Goal: Answer question/provide support: Share knowledge or assist other users

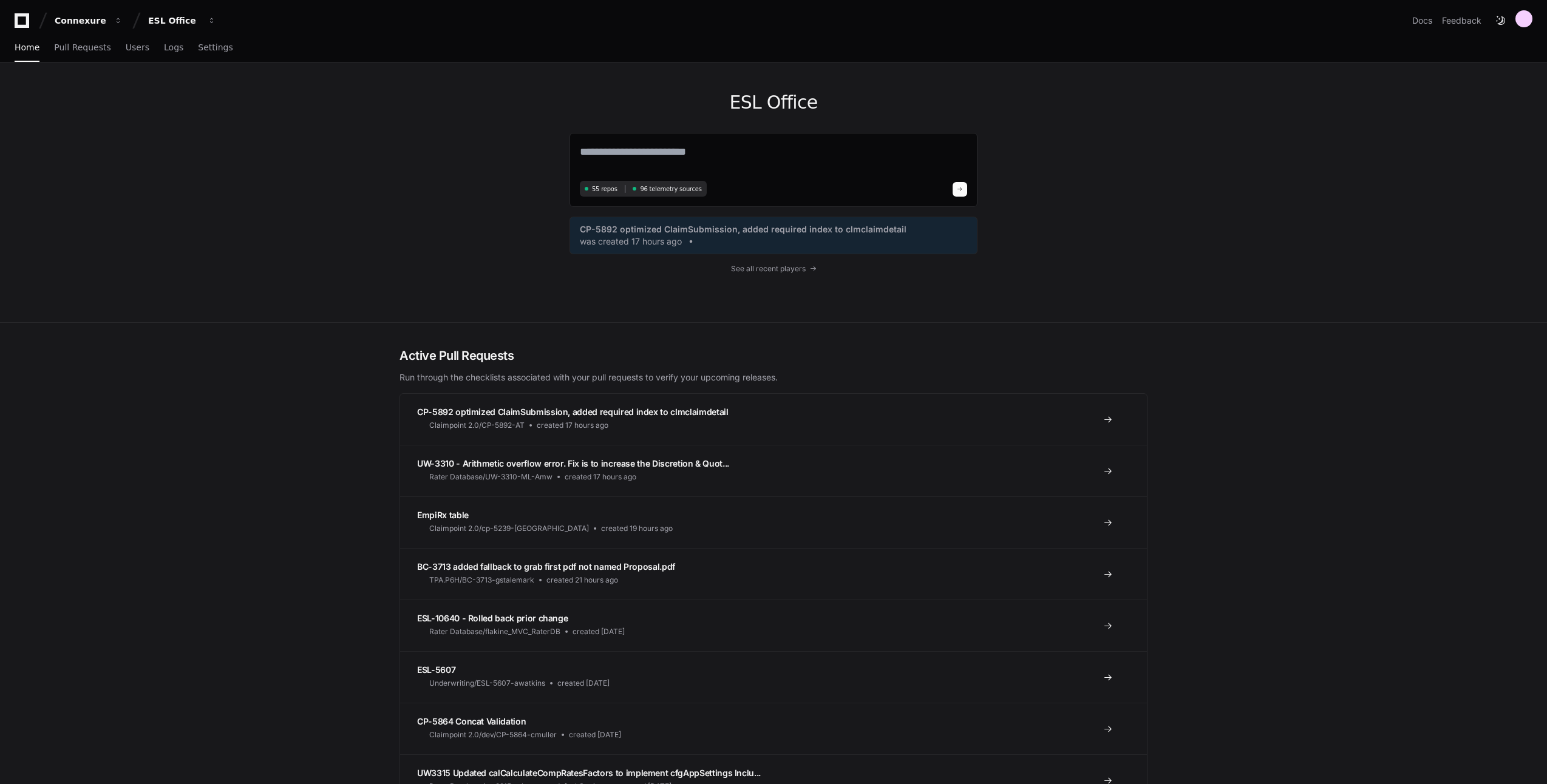
click at [248, 195] on div "ESL Office 55 repos 96 telemetry sources CP-5892 optimized ClaimSubmission, add…" at bounding box center [773, 192] width 1547 height 260
click at [90, 45] on span "Pull Requests" at bounding box center [82, 47] width 56 height 8
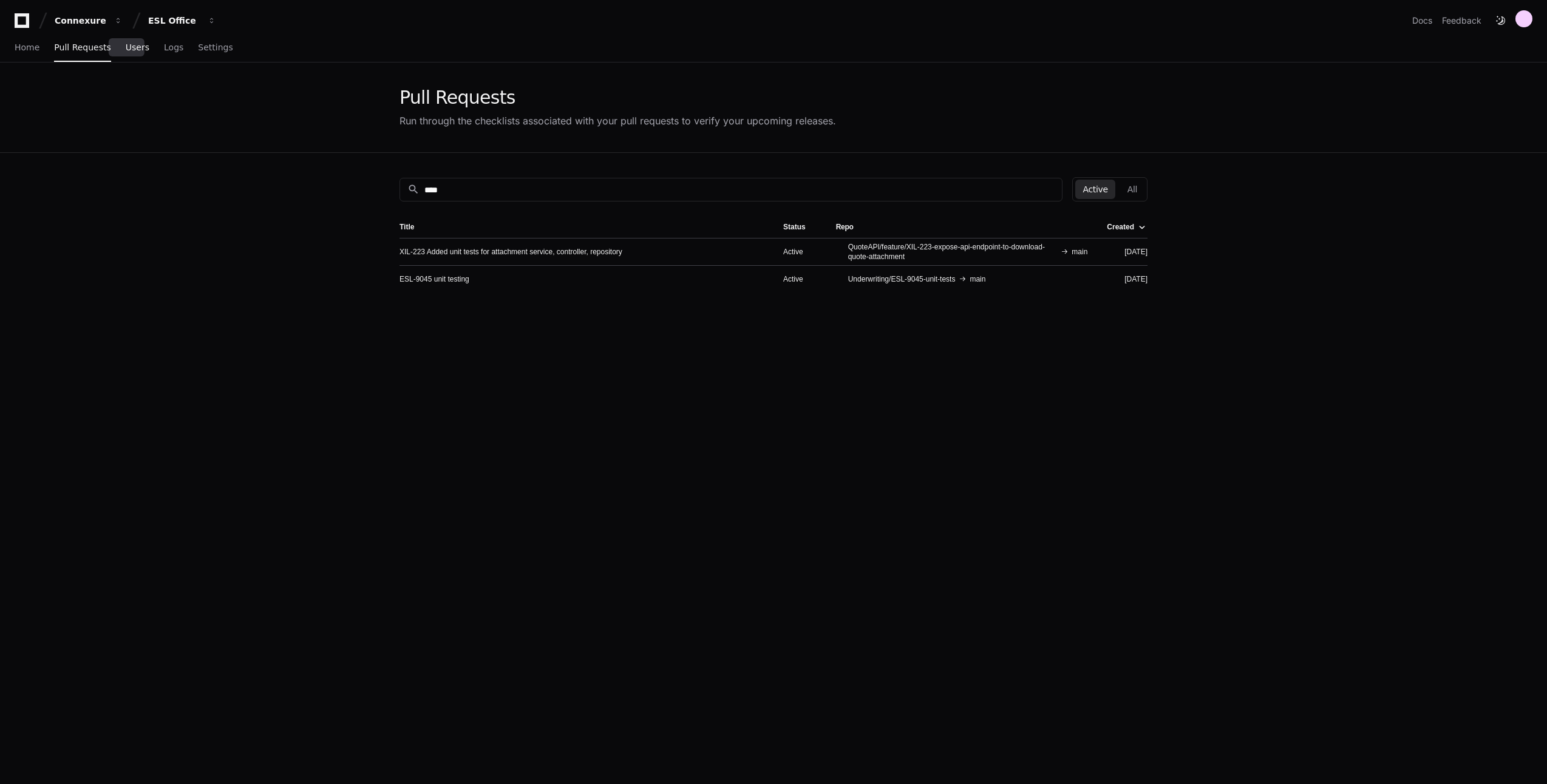
click at [131, 49] on span "Users" at bounding box center [137, 47] width 24 height 8
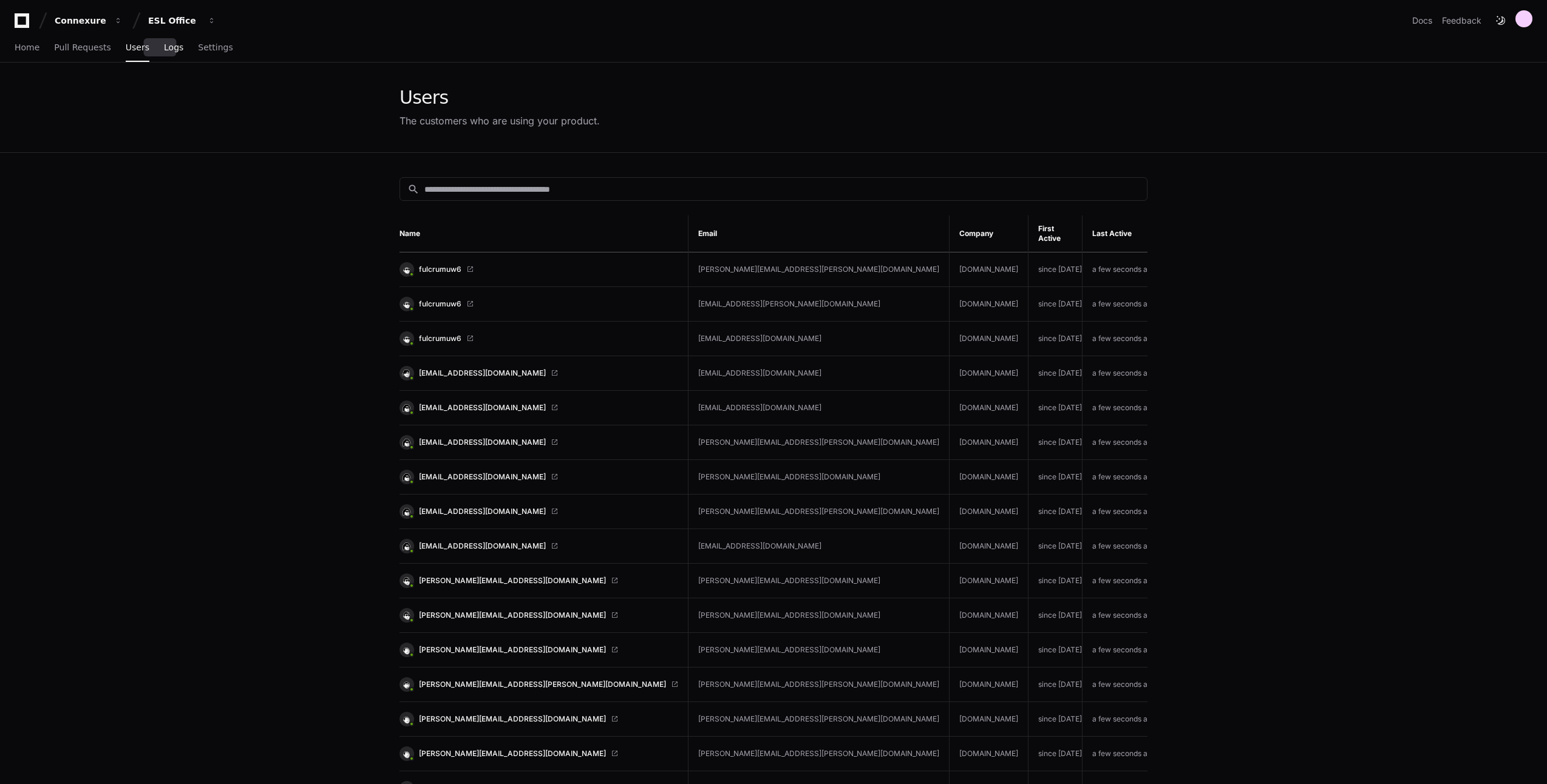
click at [164, 46] on span "Logs" at bounding box center [173, 47] width 20 height 8
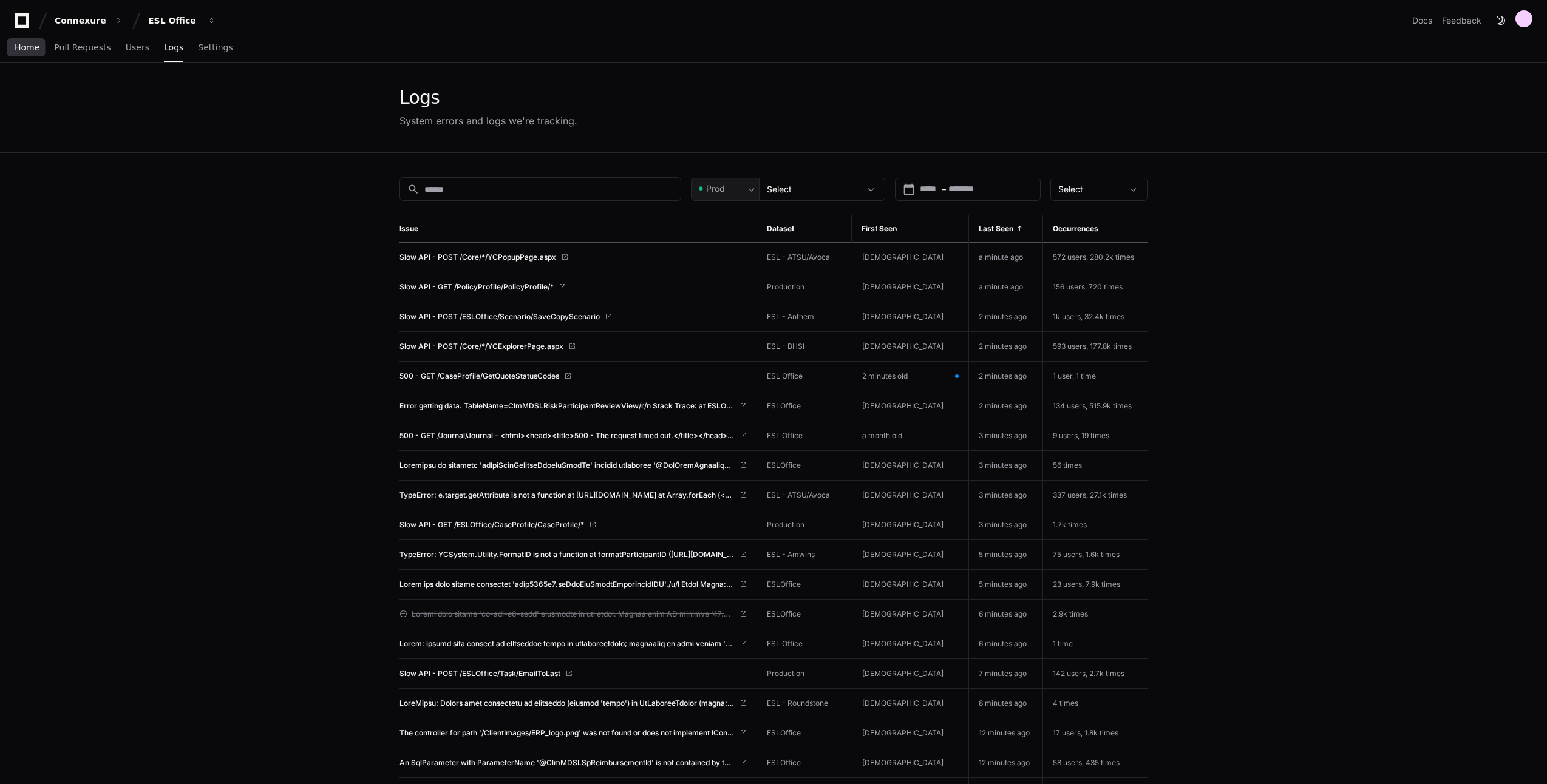
click at [33, 49] on span "Home" at bounding box center [26, 47] width 25 height 8
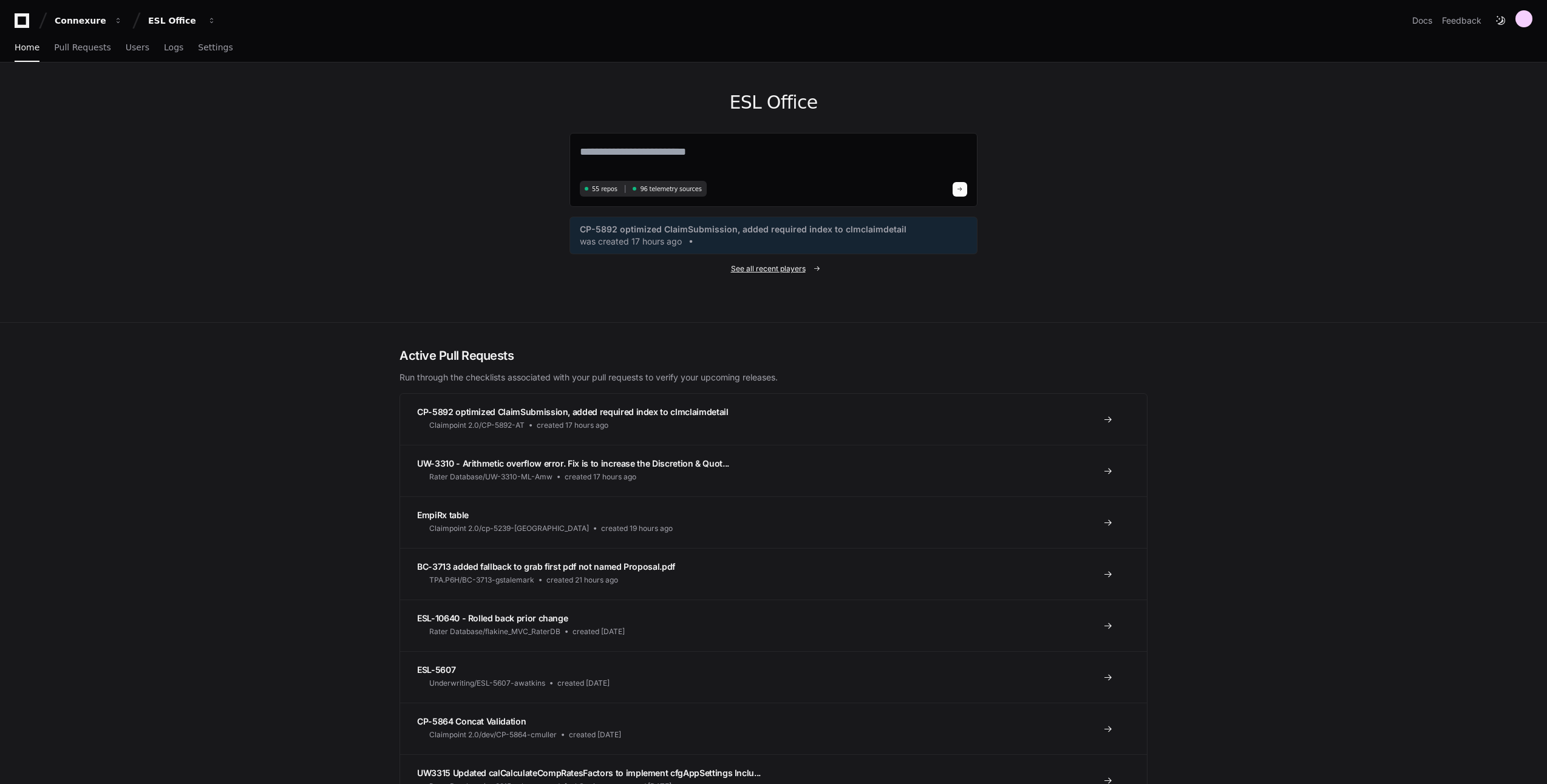
click at [796, 270] on span "See all recent players" at bounding box center [769, 268] width 75 height 9
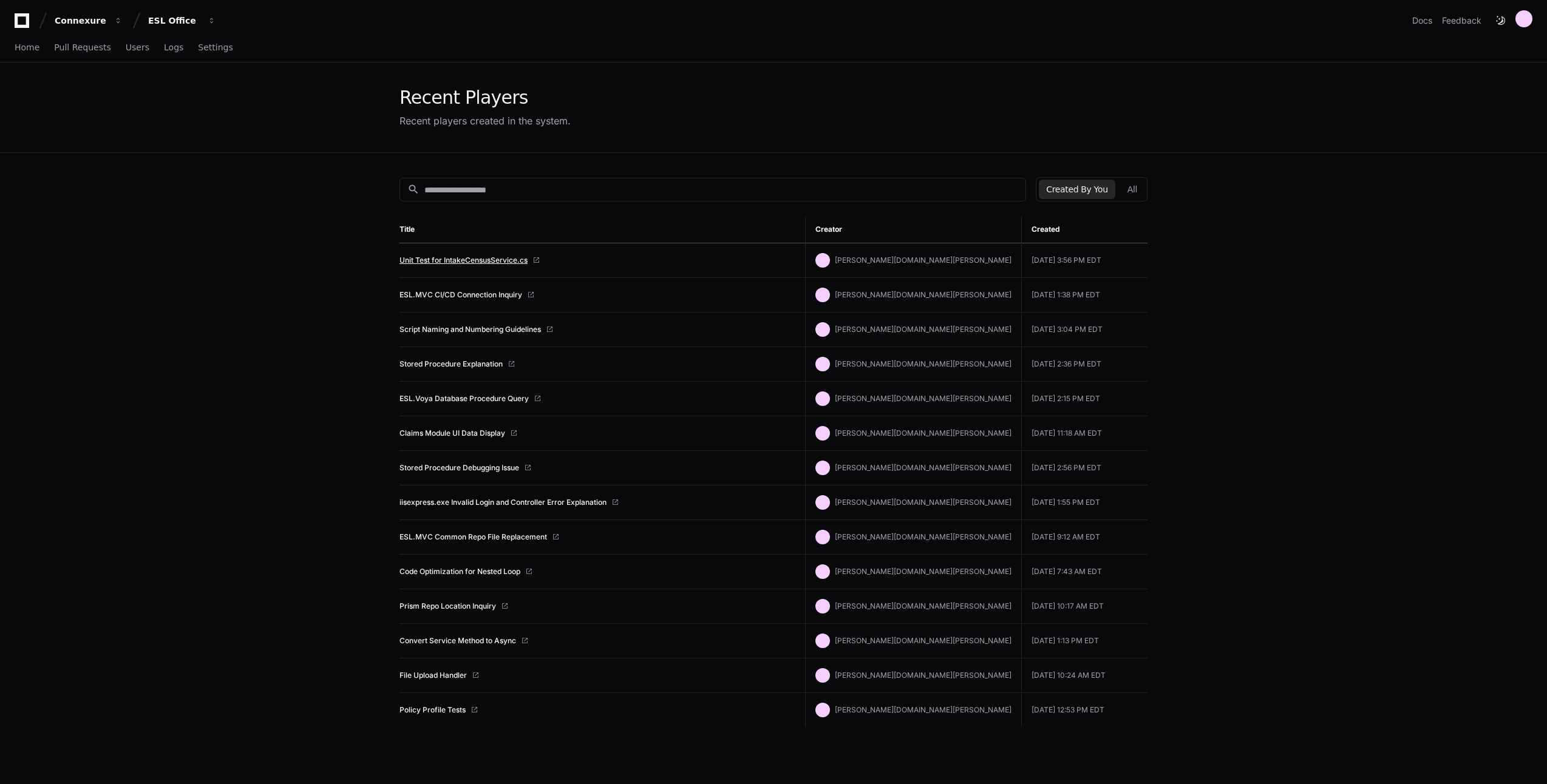
click at [467, 258] on link "Unit Test for IntakeCensusService.cs" at bounding box center [463, 259] width 128 height 9
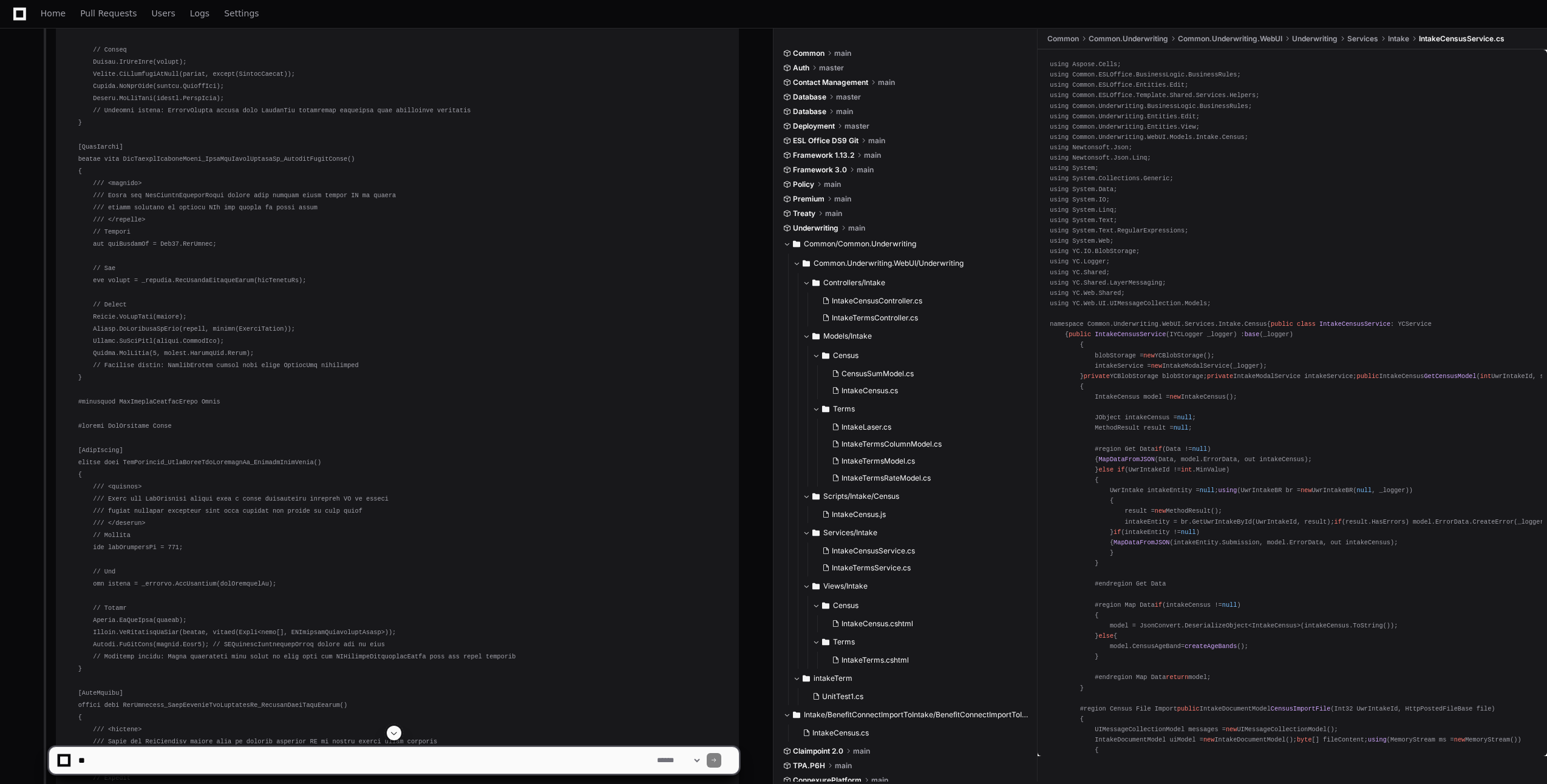
scroll to position [6130, 0]
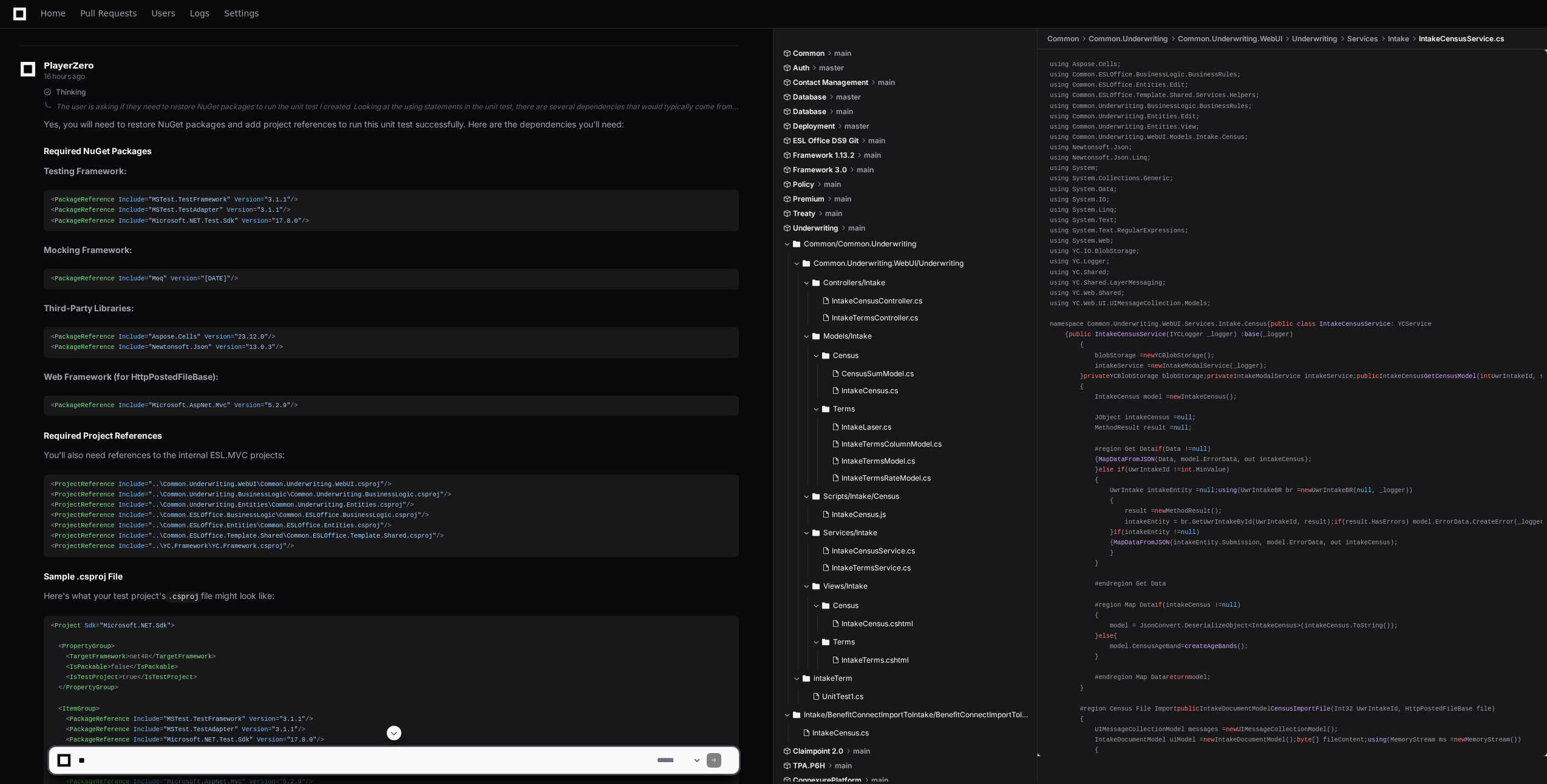
click at [401, 731] on button at bounding box center [393, 733] width 15 height 15
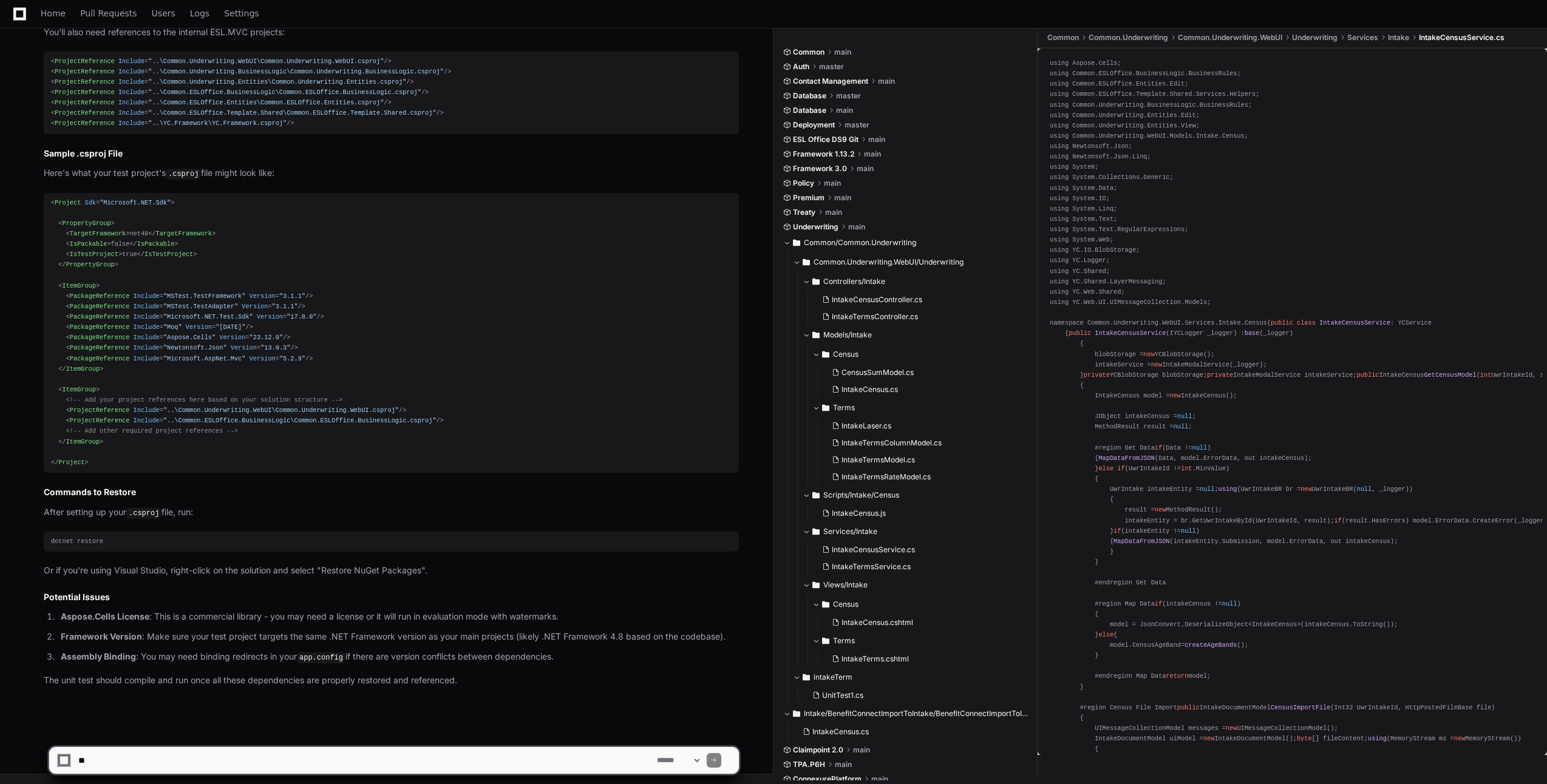
scroll to position [13459, 0]
click at [800, 264] on span at bounding box center [796, 262] width 8 height 8
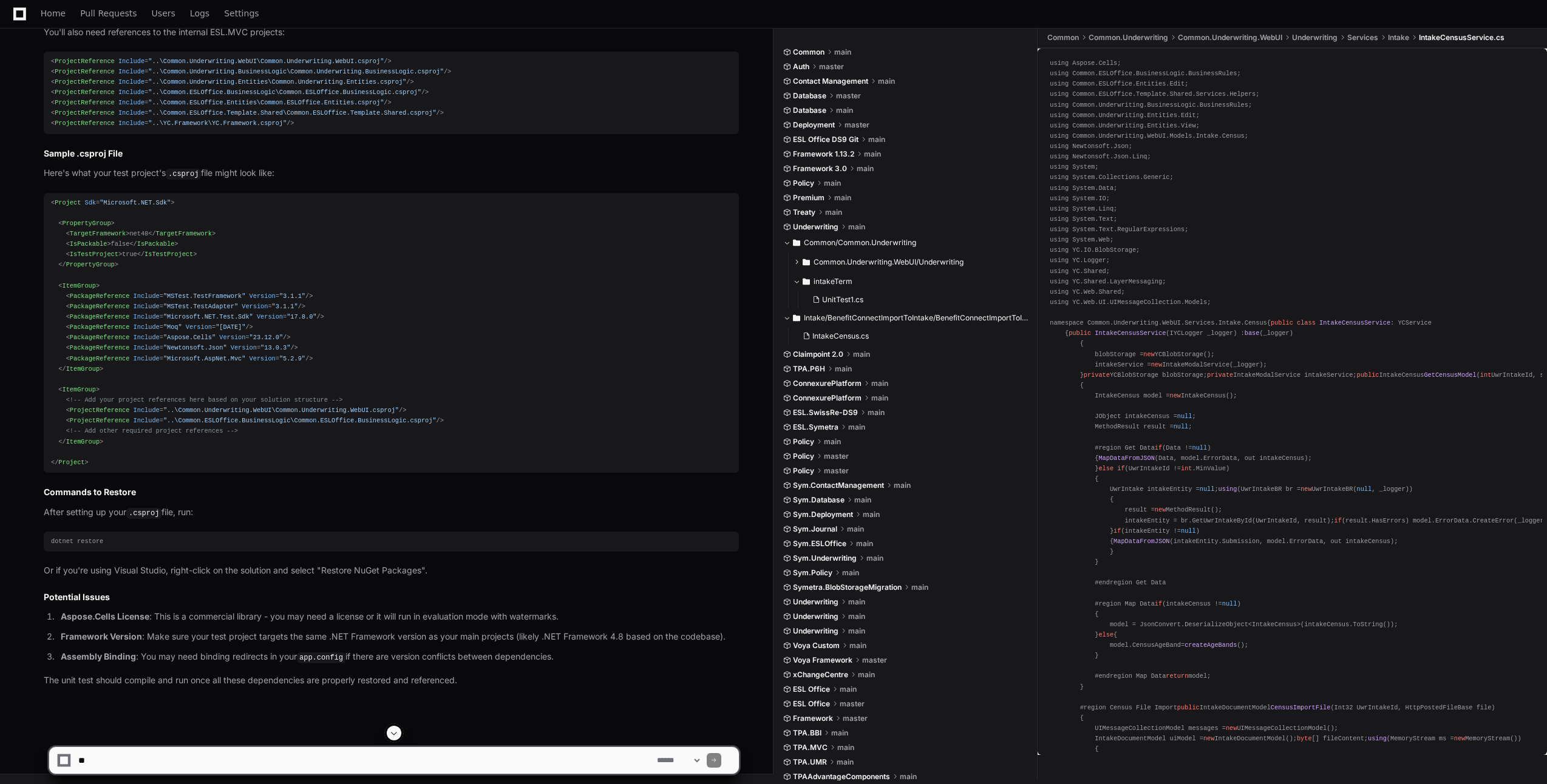
click at [790, 246] on span at bounding box center [787, 242] width 8 height 8
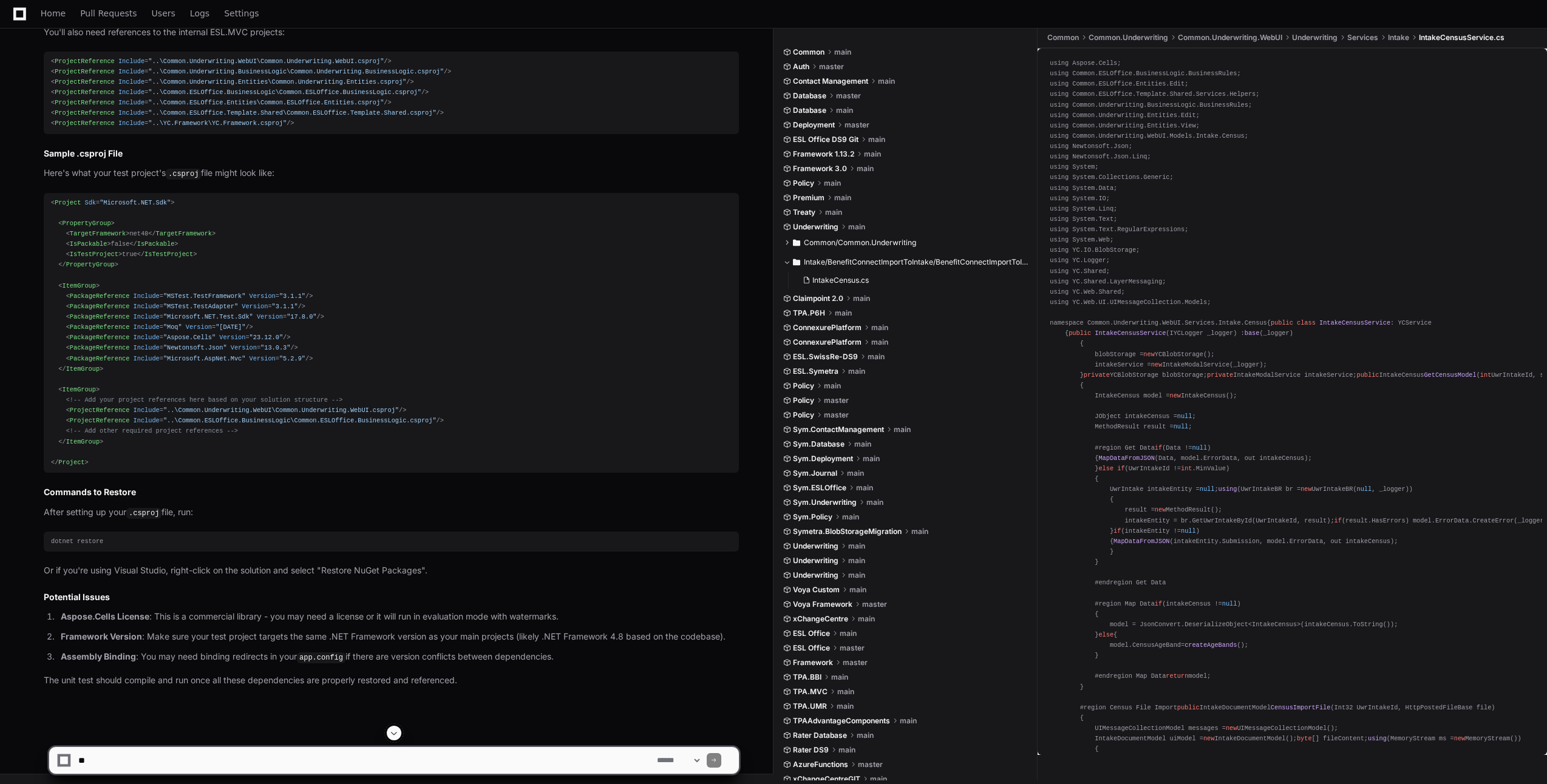
click at [790, 246] on span at bounding box center [787, 242] width 8 height 8
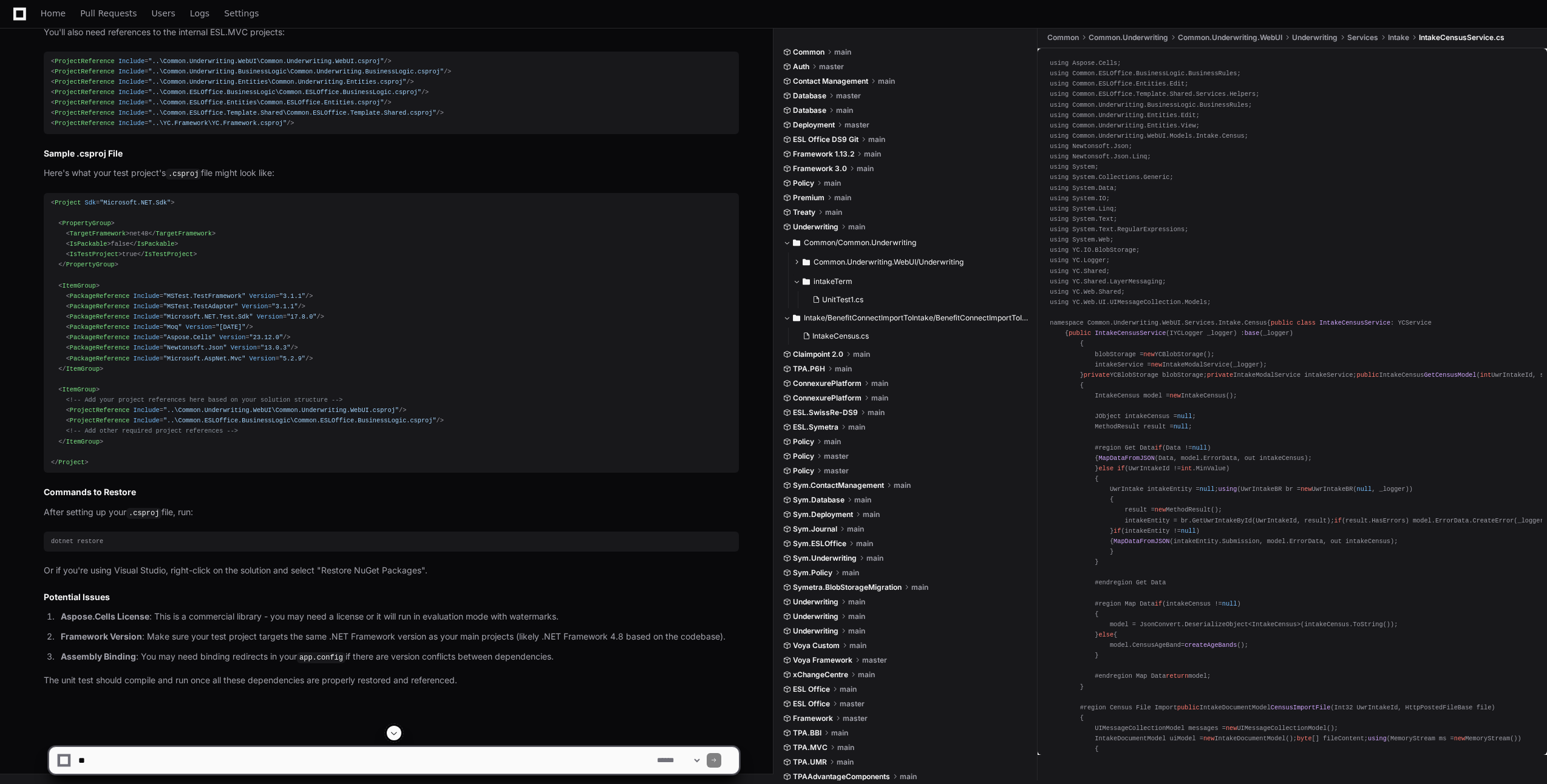
click at [800, 278] on button "intakeTerm" at bounding box center [910, 282] width 236 height 20
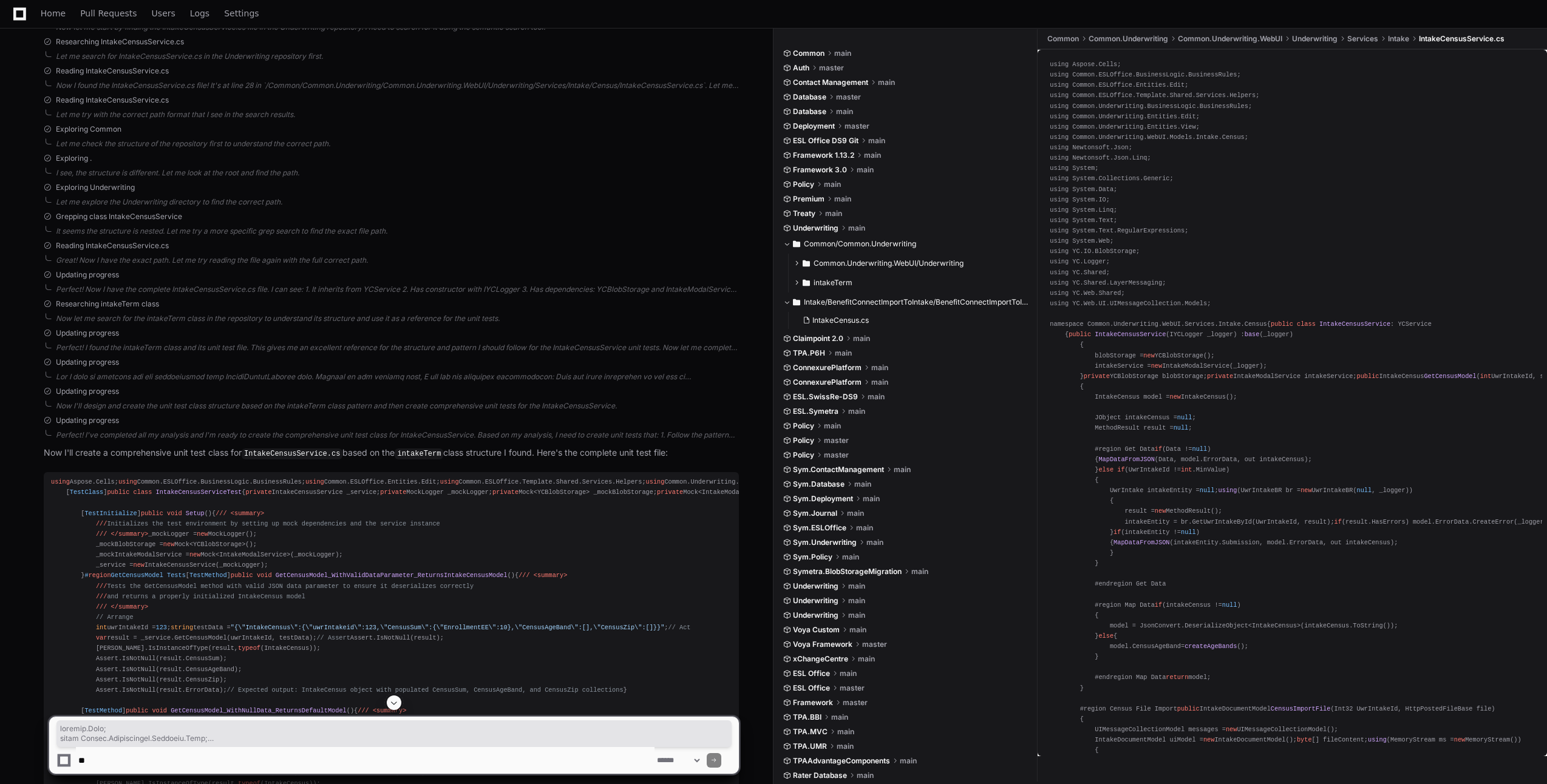
scroll to position [411, 0]
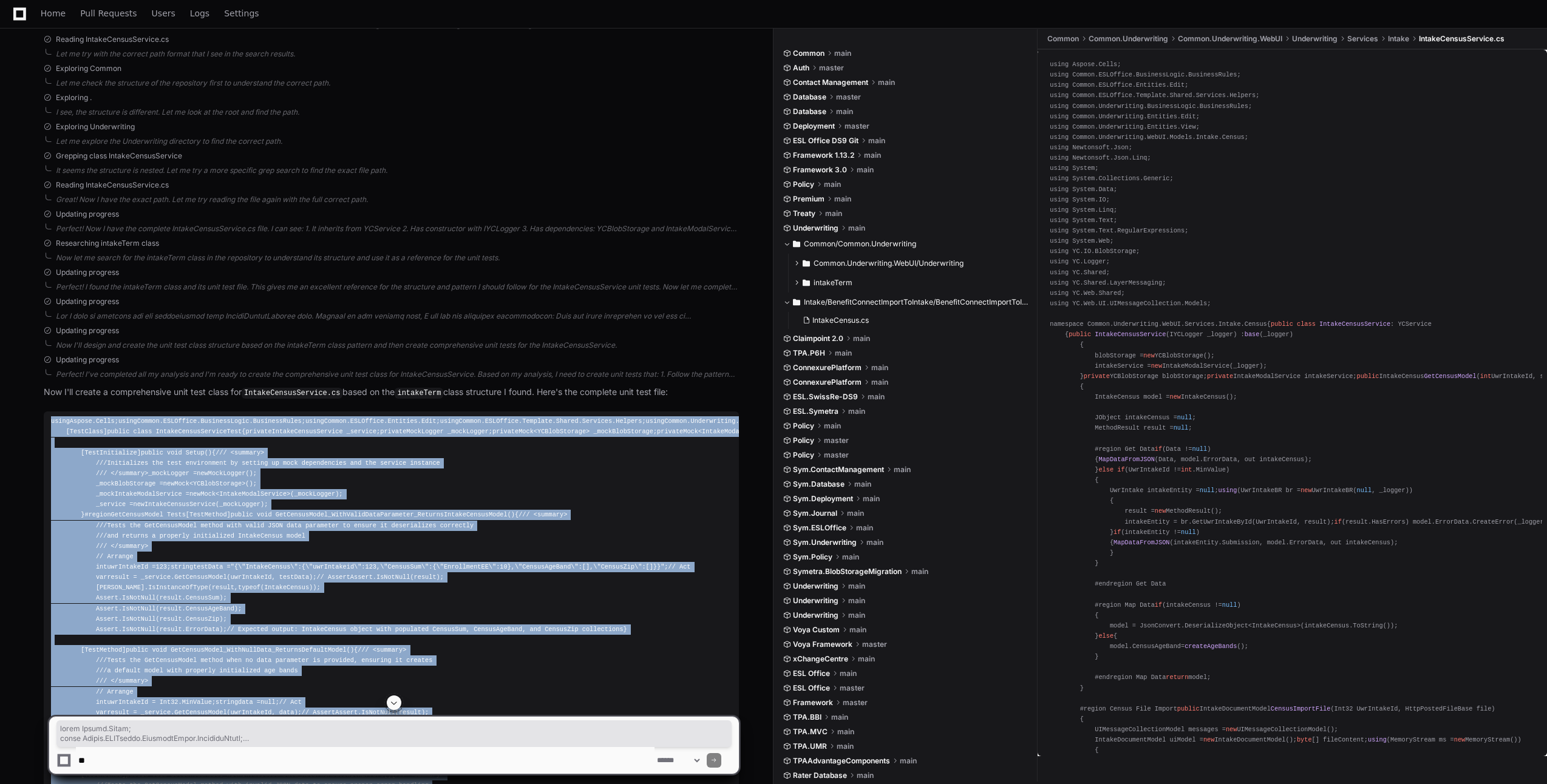
drag, startPoint x: 146, startPoint y: 424, endPoint x: 51, endPoint y: 421, distance: 95.0
copy div "using Aspose.Cells; using Common.ESLOffice.BusinessLogic.BusinessRules; using C…"
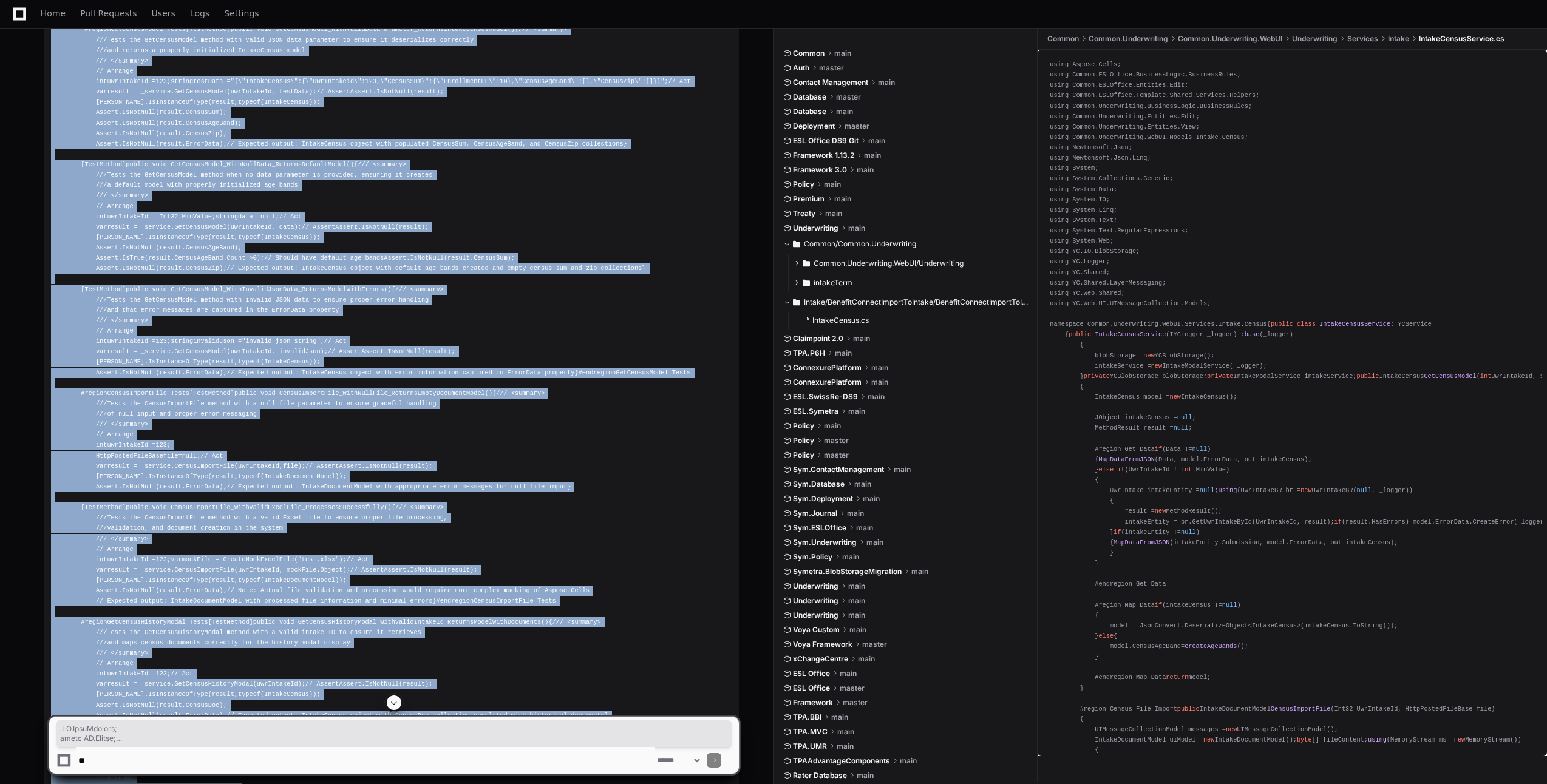
scroll to position [472, 0]
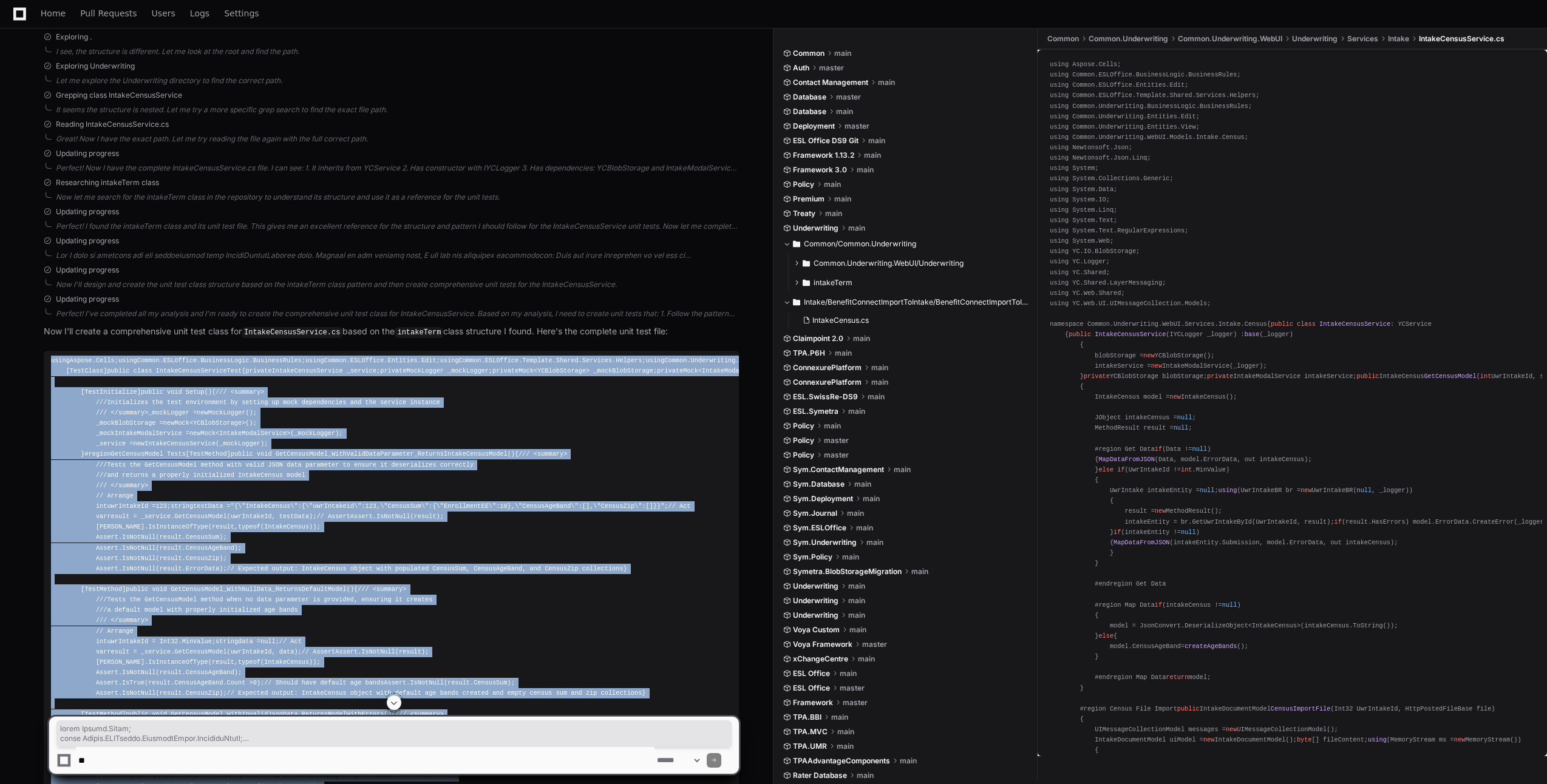
drag, startPoint x: 87, startPoint y: 365, endPoint x: 51, endPoint y: 363, distance: 36.1
copy div "using Aspose.Cells; using Common.ESLOffice.BusinessLogic.BusinessRules; using C…"
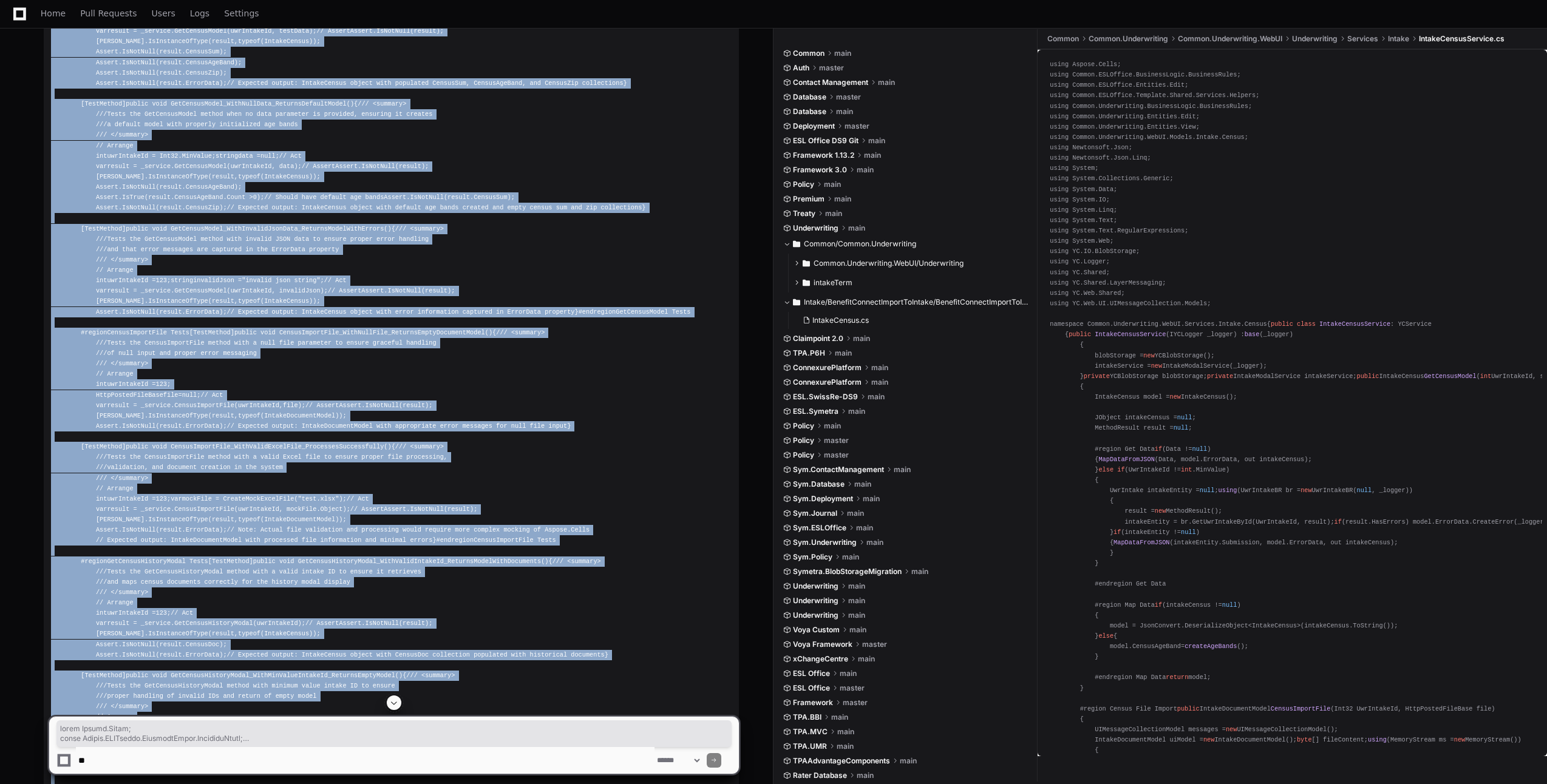
click at [398, 703] on span at bounding box center [393, 702] width 9 height 9
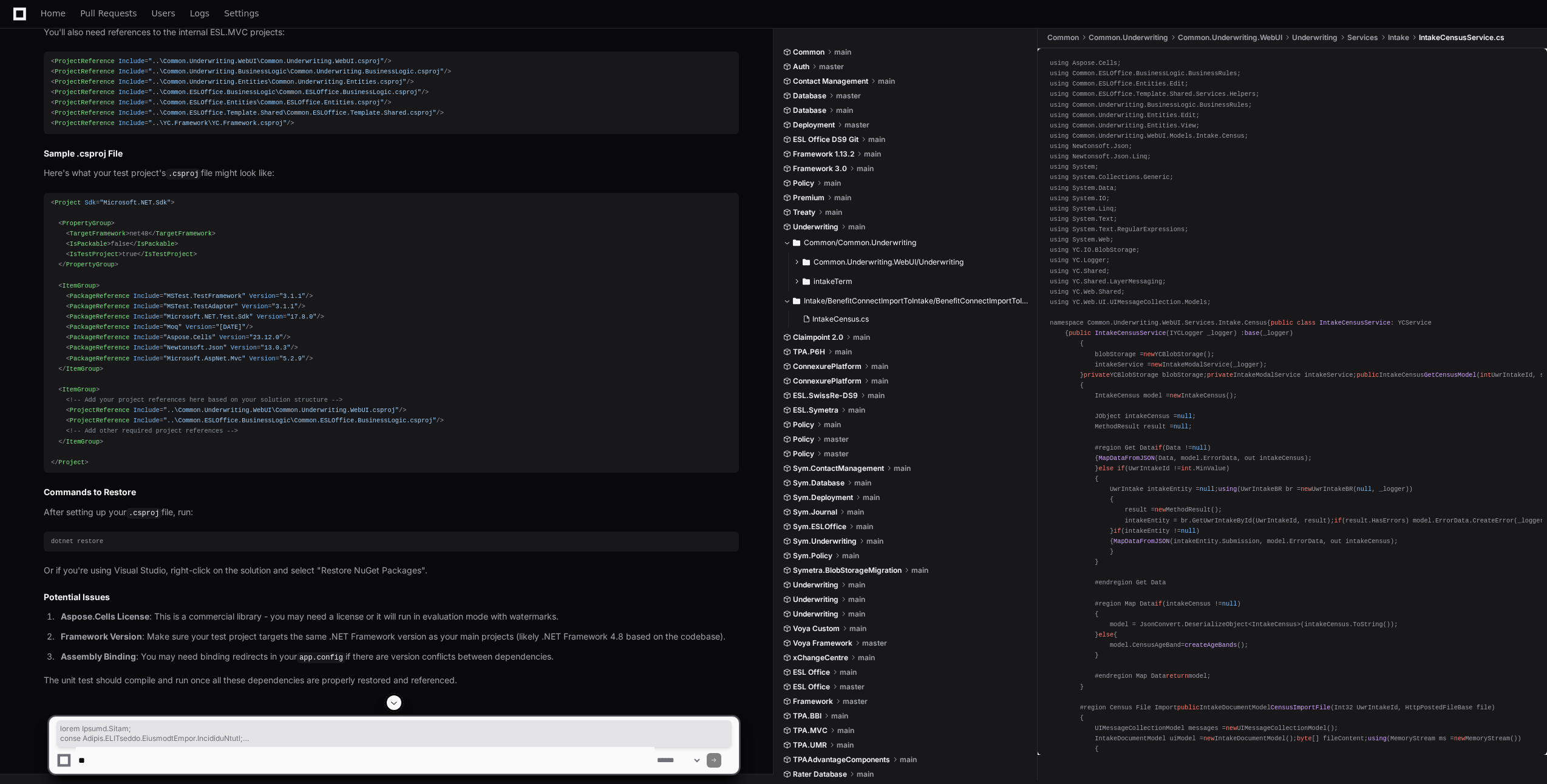
scroll to position [13482, 0]
click at [270, 750] on textarea at bounding box center [365, 760] width 579 height 26
paste textarea "**********"
type textarea "**********"
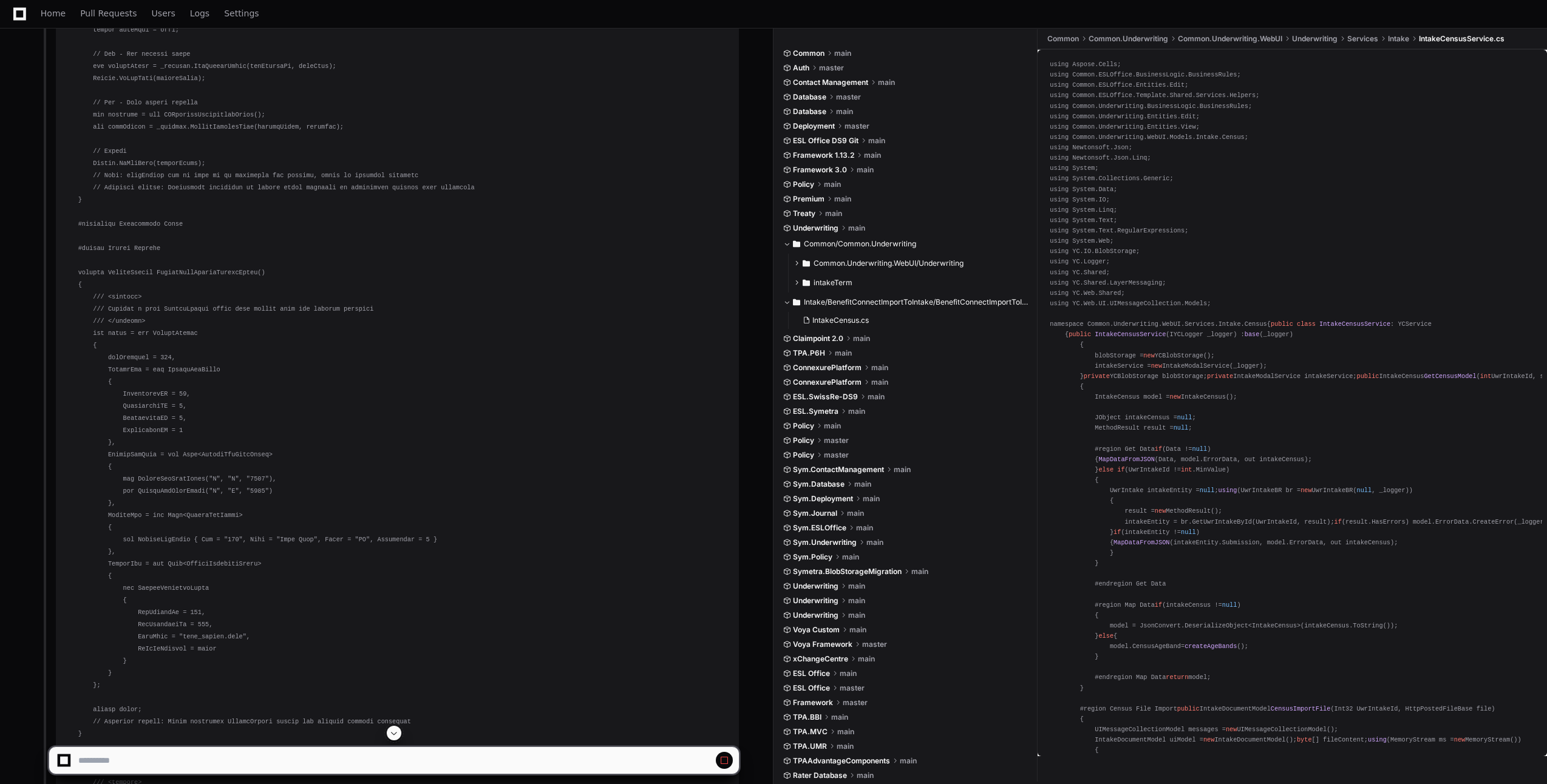
click at [398, 734] on span at bounding box center [393, 733] width 9 height 9
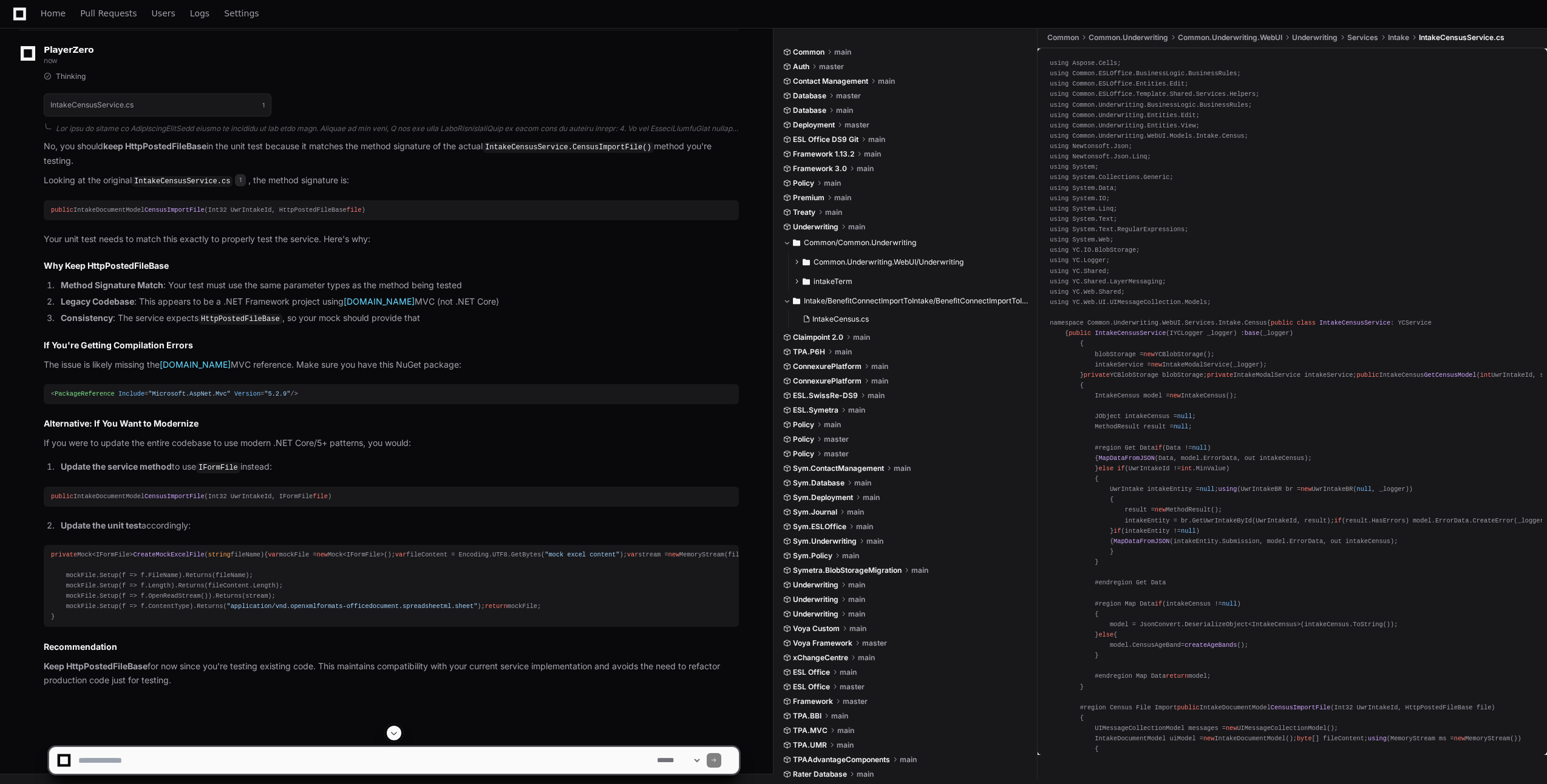
scroll to position [20602, 0]
click at [241, 760] on textarea at bounding box center [365, 760] width 579 height 26
paste textarea "**********"
type textarea "**********"
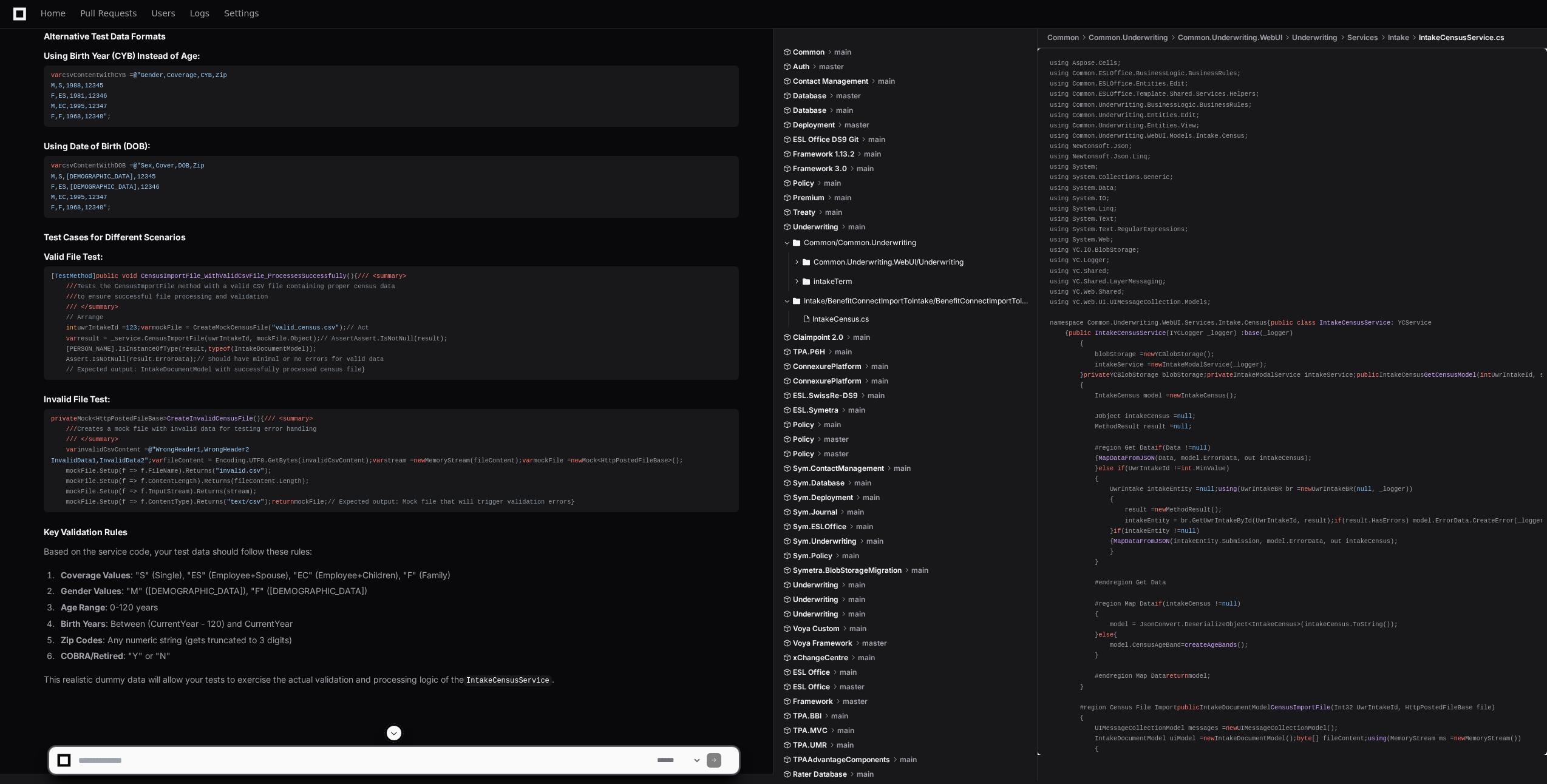
scroll to position [21903, 0]
click at [394, 734] on span at bounding box center [393, 733] width 9 height 9
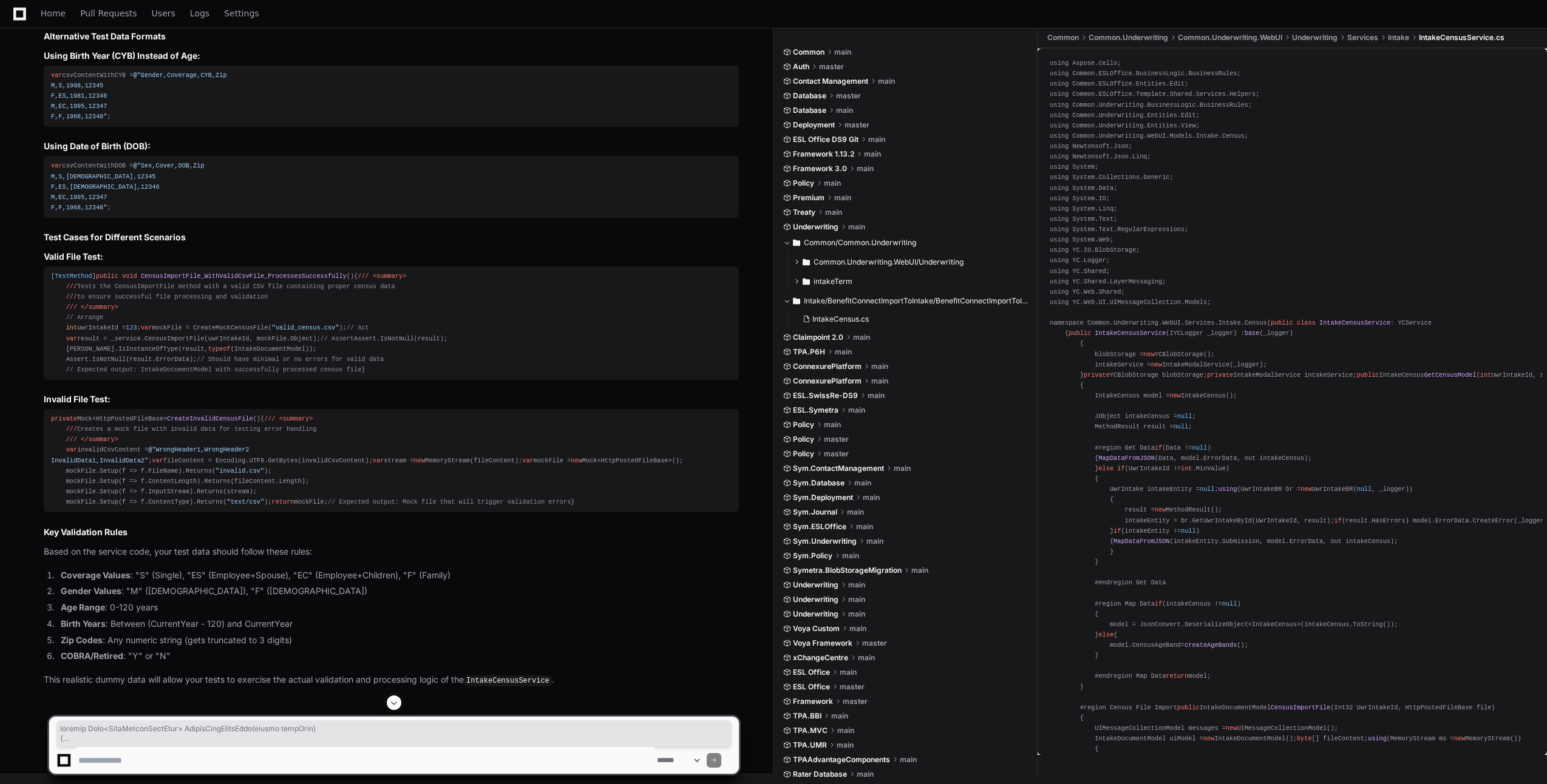
drag, startPoint x: 73, startPoint y: 628, endPoint x: 45, endPoint y: 247, distance: 382.0
copy div "private Mock<HttpPostedFileBase> CreateMockExcelFile ( string fileName ) { /// …"
click at [273, 764] on textarea at bounding box center [365, 760] width 579 height 26
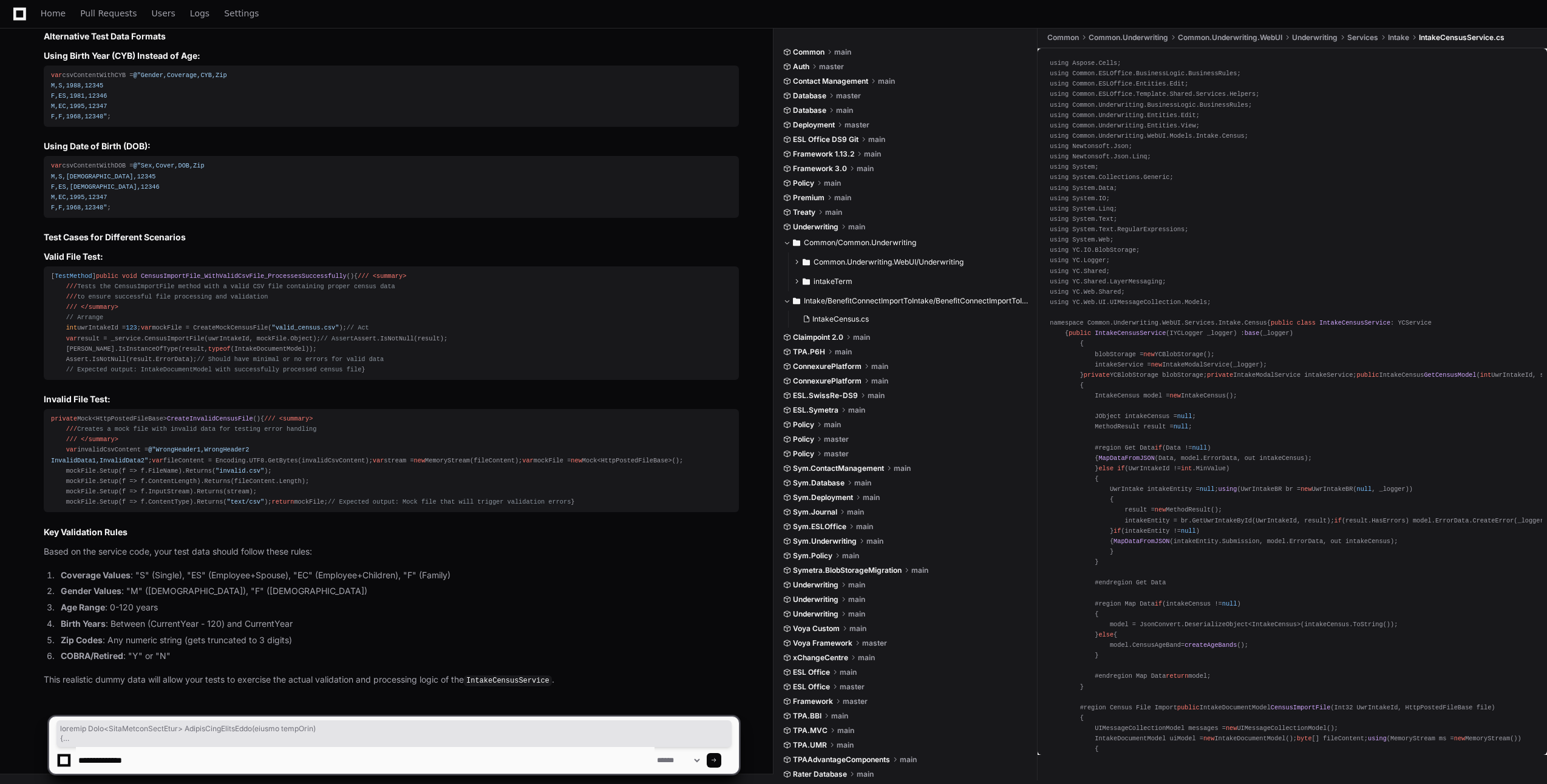
paste textarea "**********"
type textarea "**********"
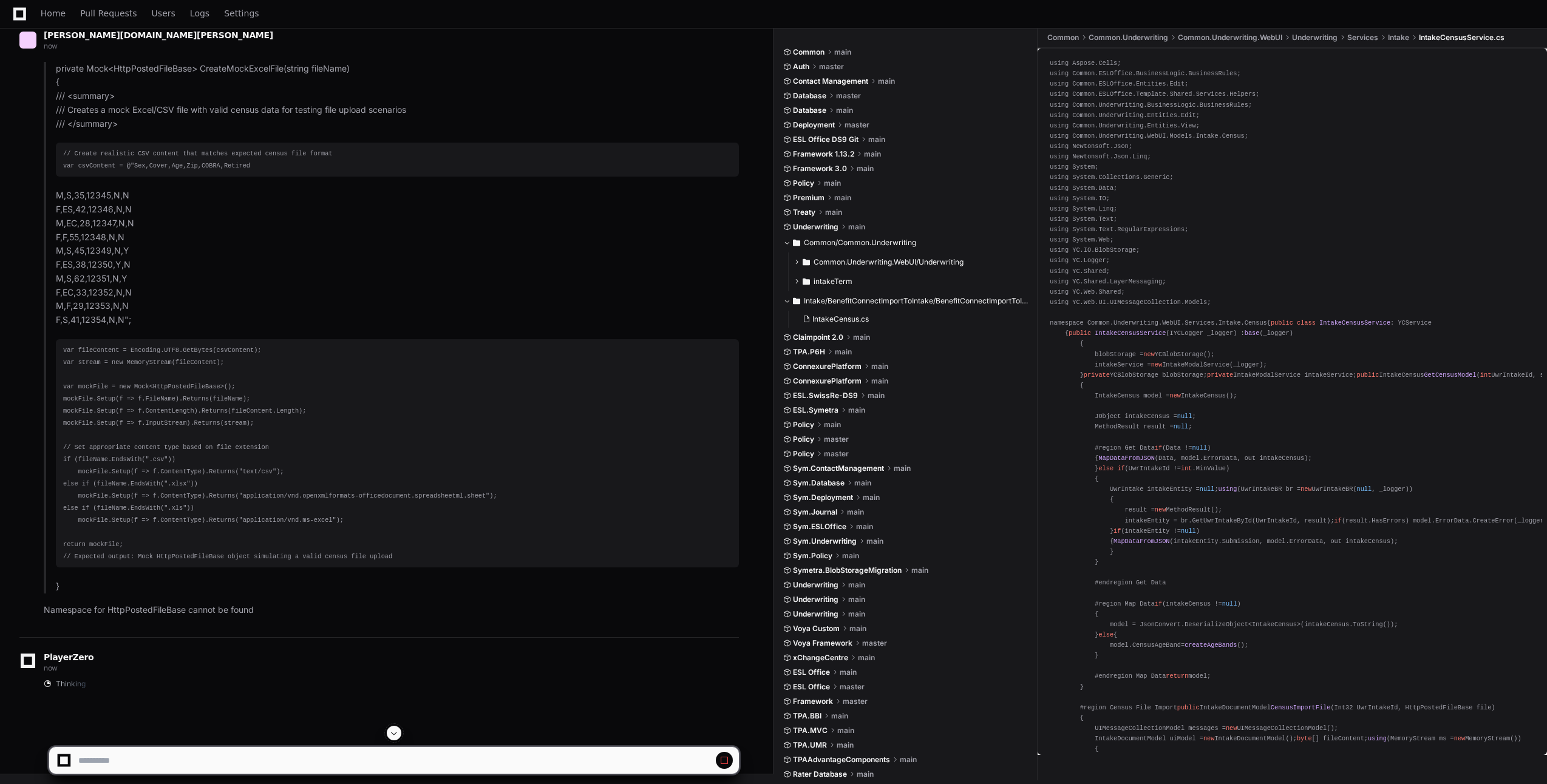
scroll to position [22977, 0]
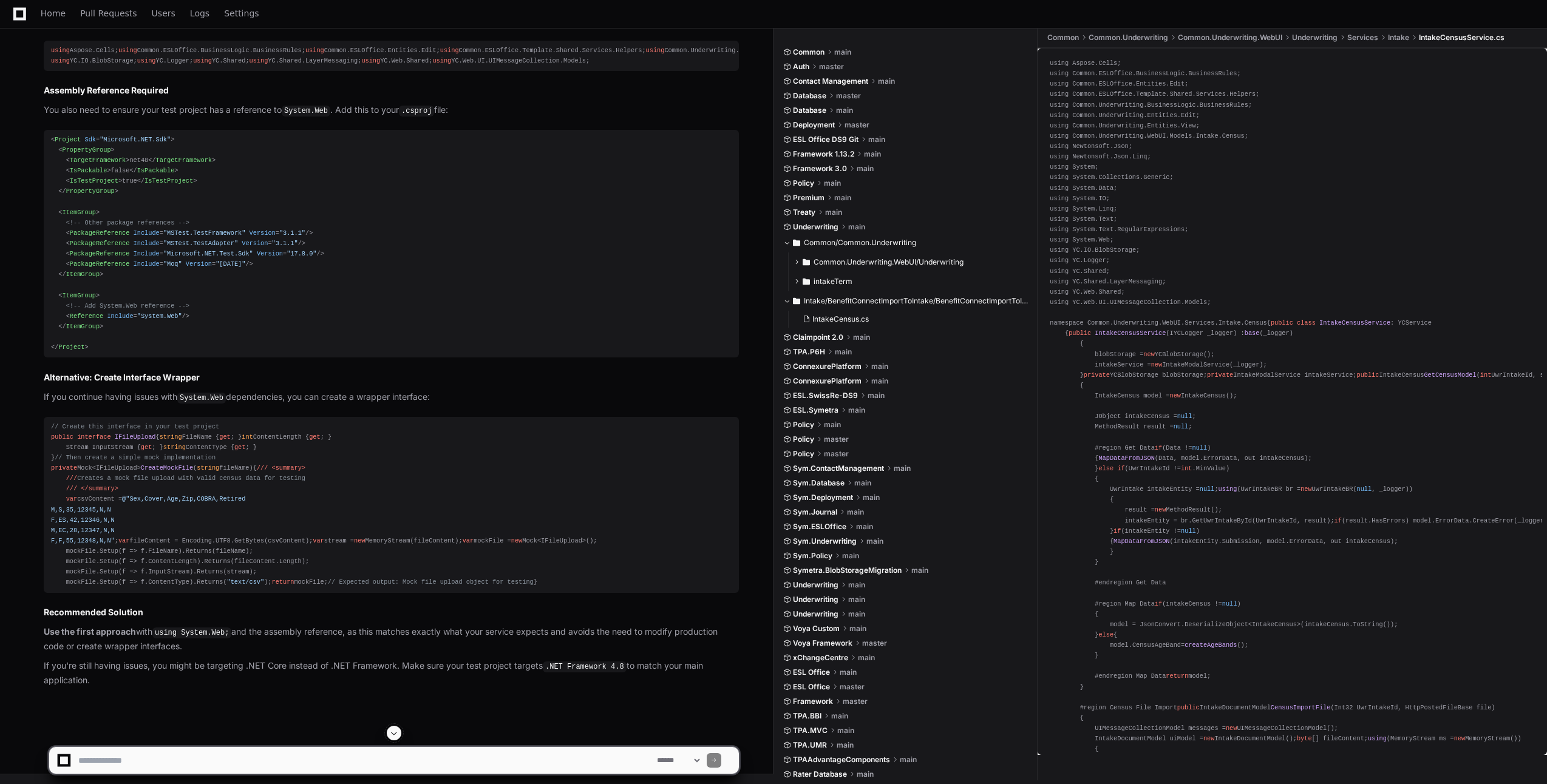
click at [394, 737] on span at bounding box center [393, 733] width 9 height 9
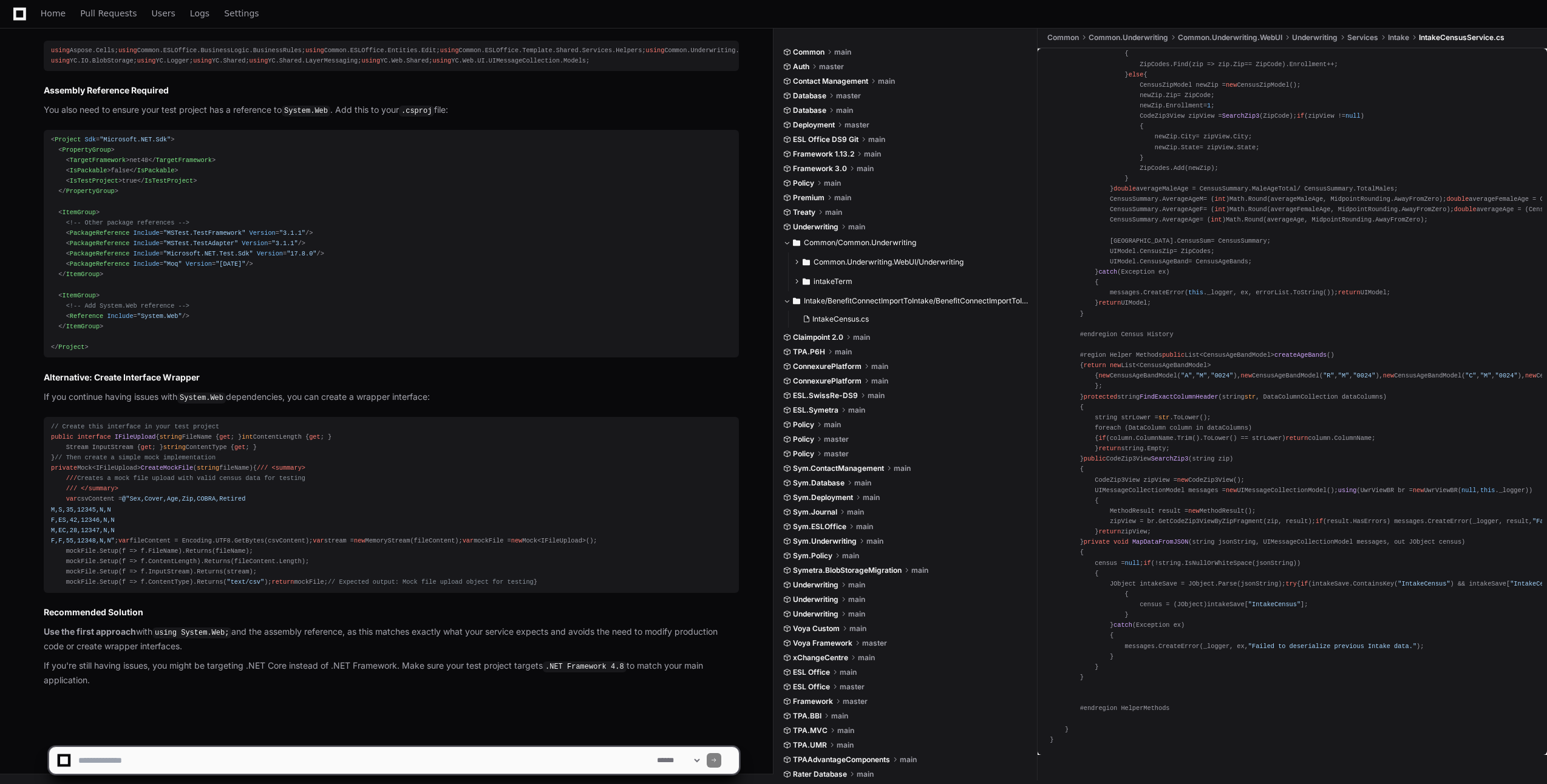
scroll to position [7343, 0]
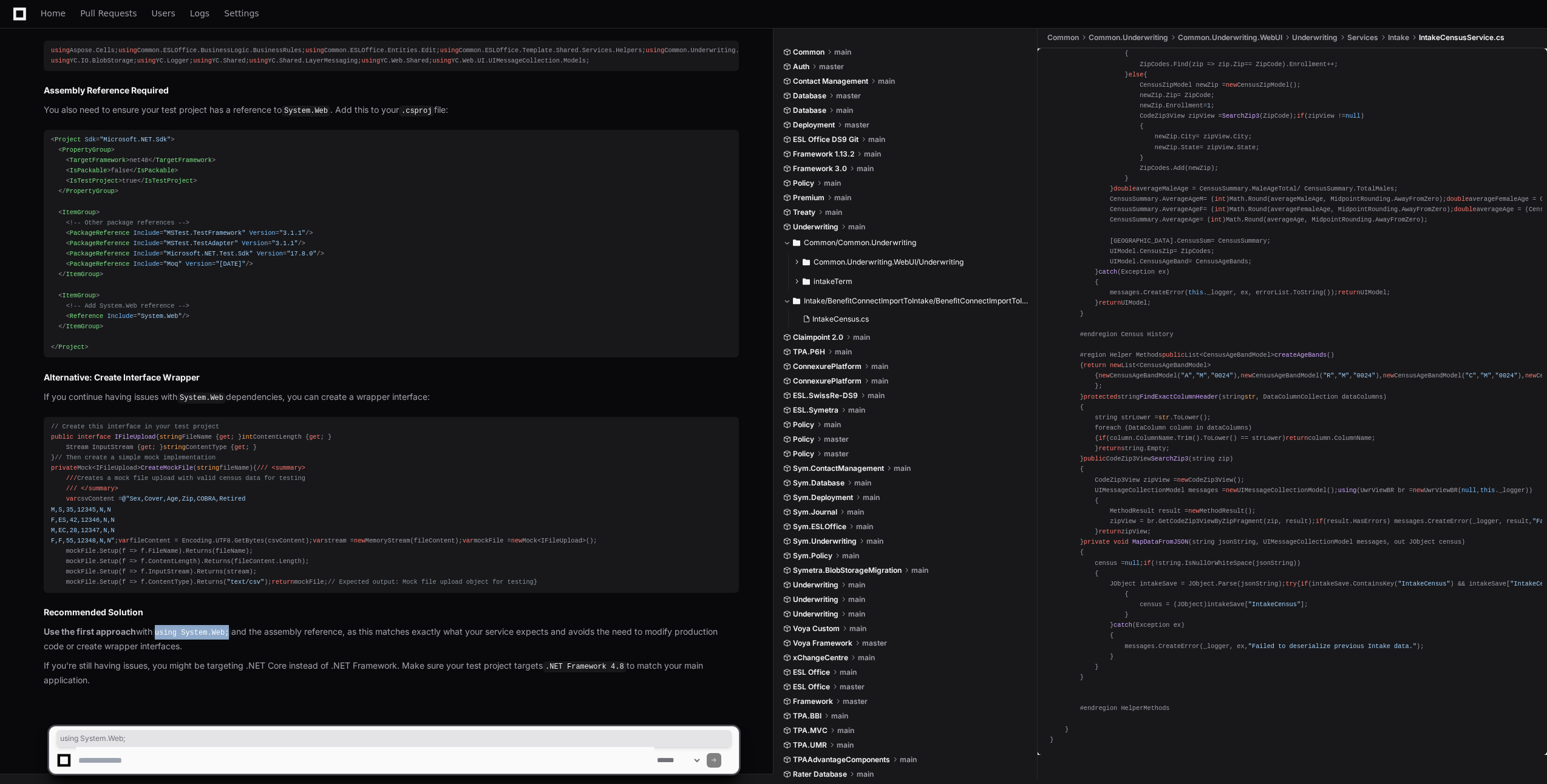
drag, startPoint x: 161, startPoint y: 634, endPoint x: 228, endPoint y: 635, distance: 67.0
click at [228, 635] on code "using System.Web;" at bounding box center [192, 633] width 79 height 11
copy code "using System.Web;"
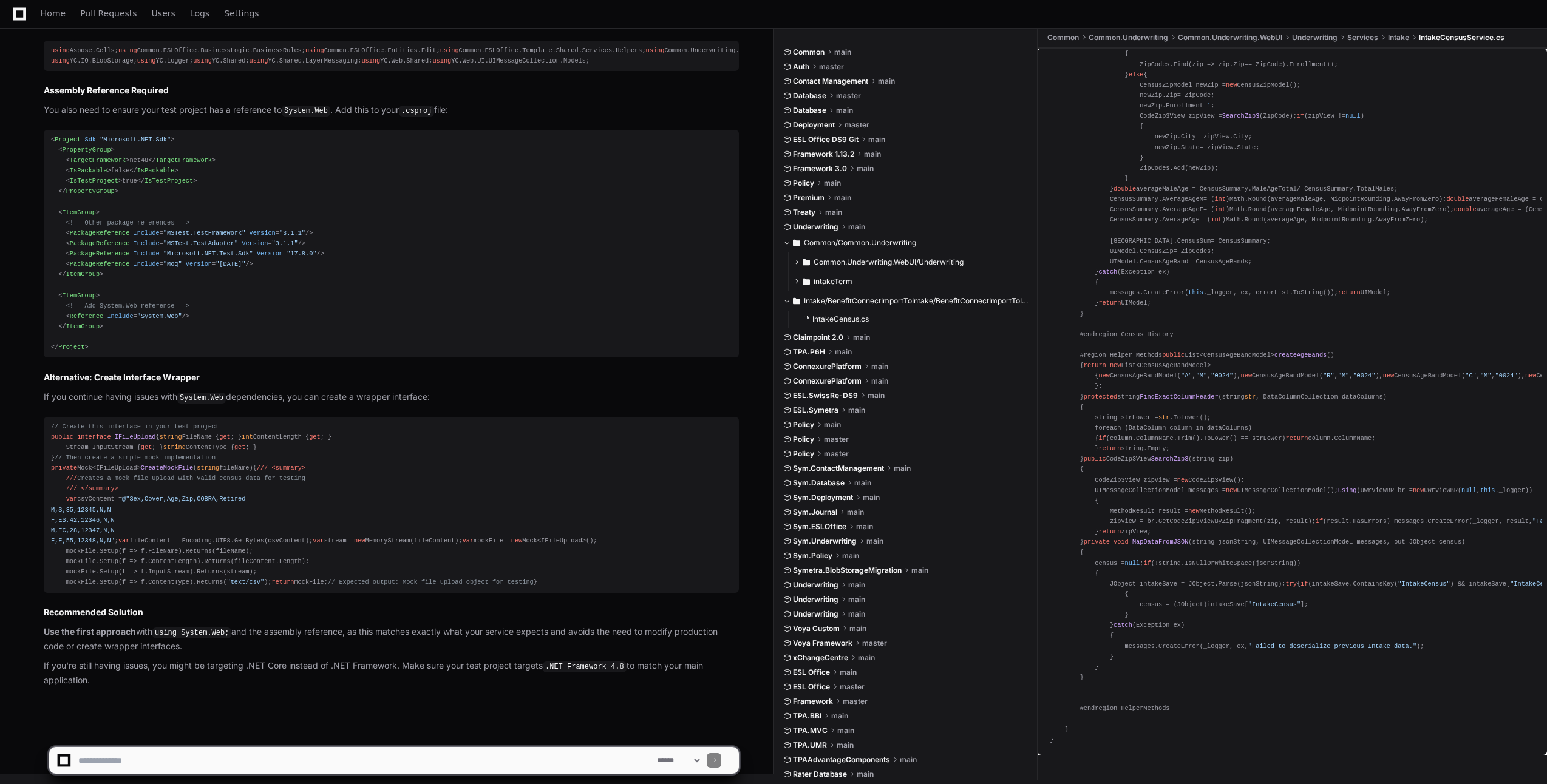
click at [289, 672] on p "If you're still having issues, you might be targeting .NET Core instead of .NET…" at bounding box center [391, 673] width 695 height 28
click at [269, 769] on textarea at bounding box center [365, 760] width 579 height 26
paste textarea "**********"
type textarea "**********"
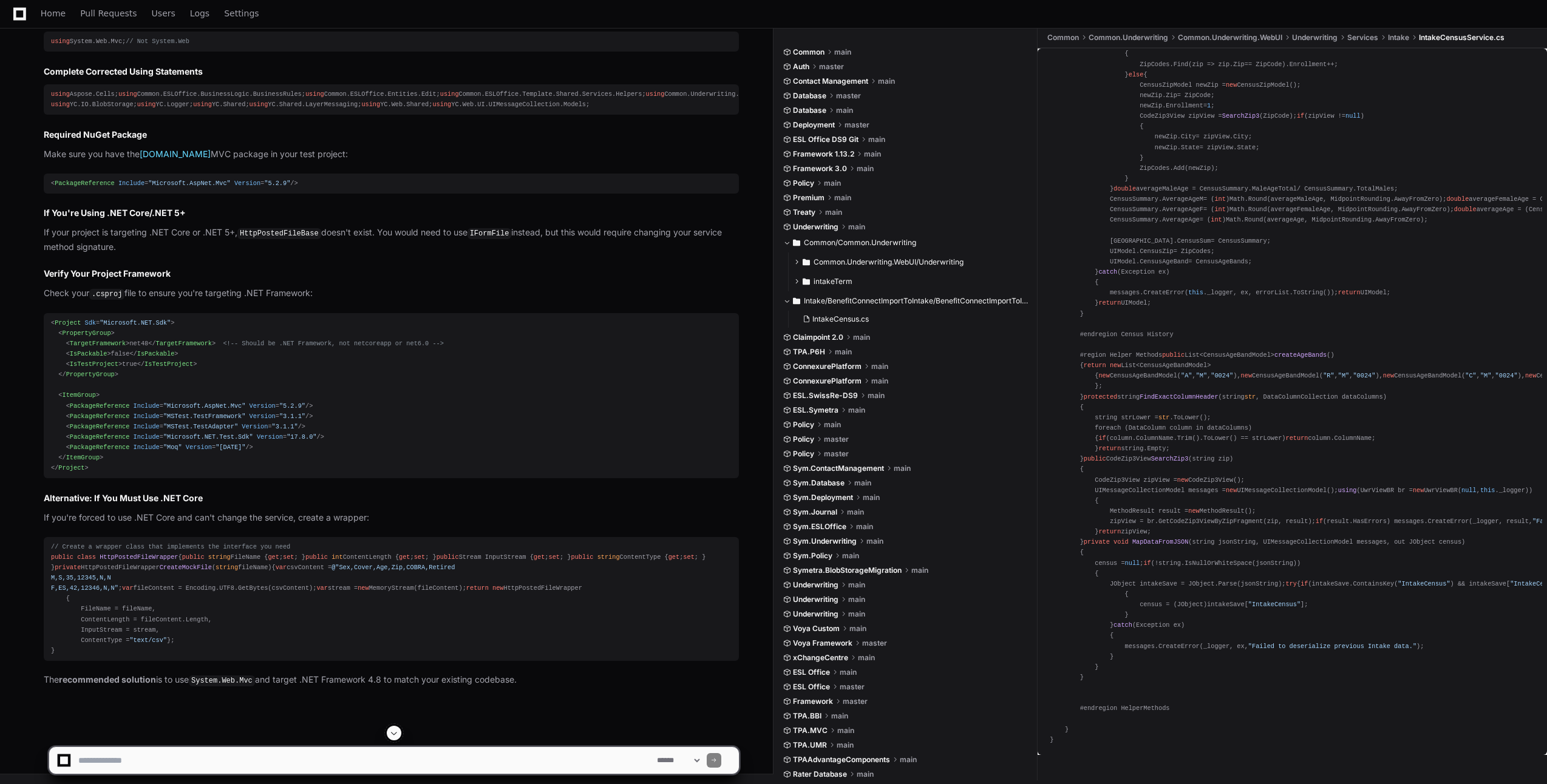
scroll to position [24978, 0]
click at [393, 733] on span at bounding box center [393, 733] width 9 height 9
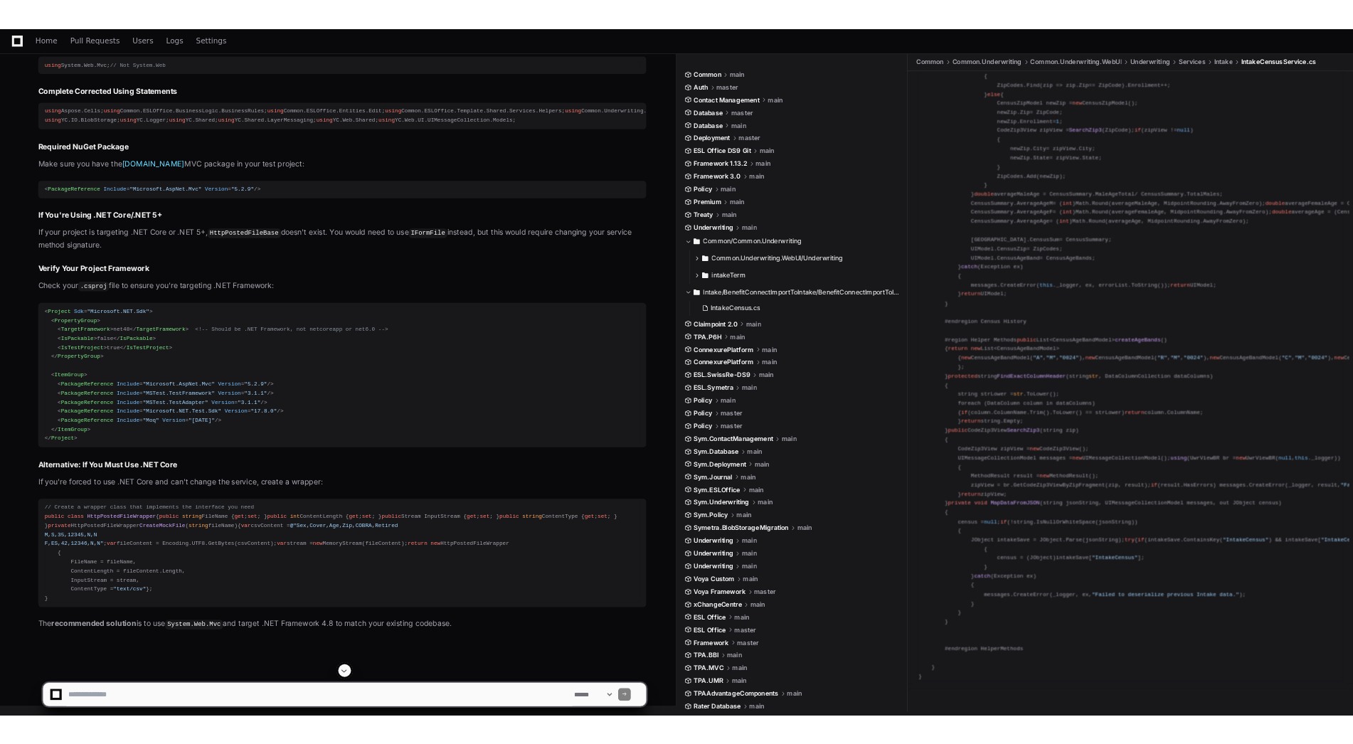
scroll to position [29207, 0]
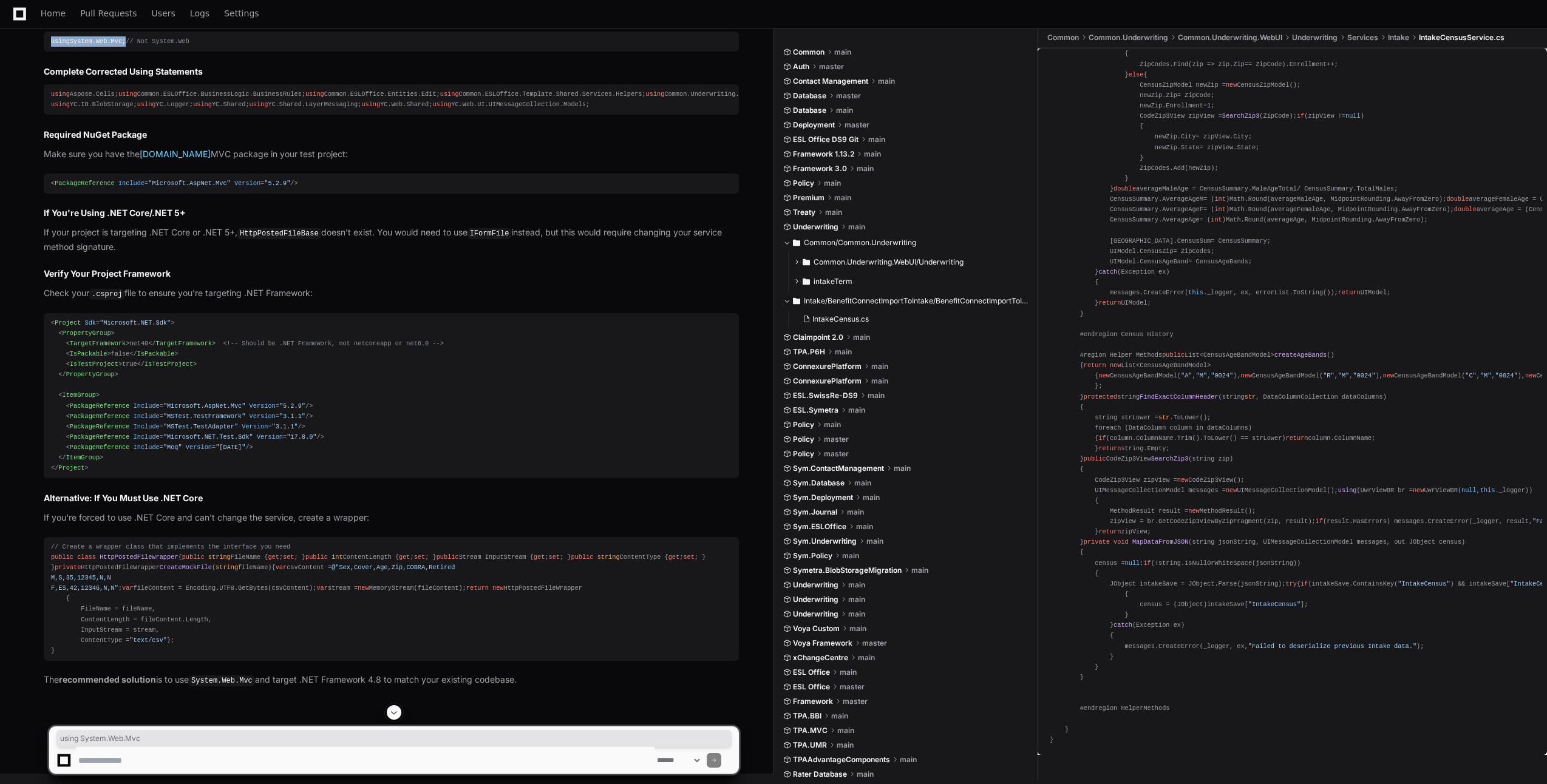
drag, startPoint x: 120, startPoint y: 246, endPoint x: 49, endPoint y: 245, distance: 71.0
click at [49, 51] on pre "using System.Web.Mvc; // Not System.Web" at bounding box center [391, 41] width 695 height 20
copy div "using System.Web.Mvc"
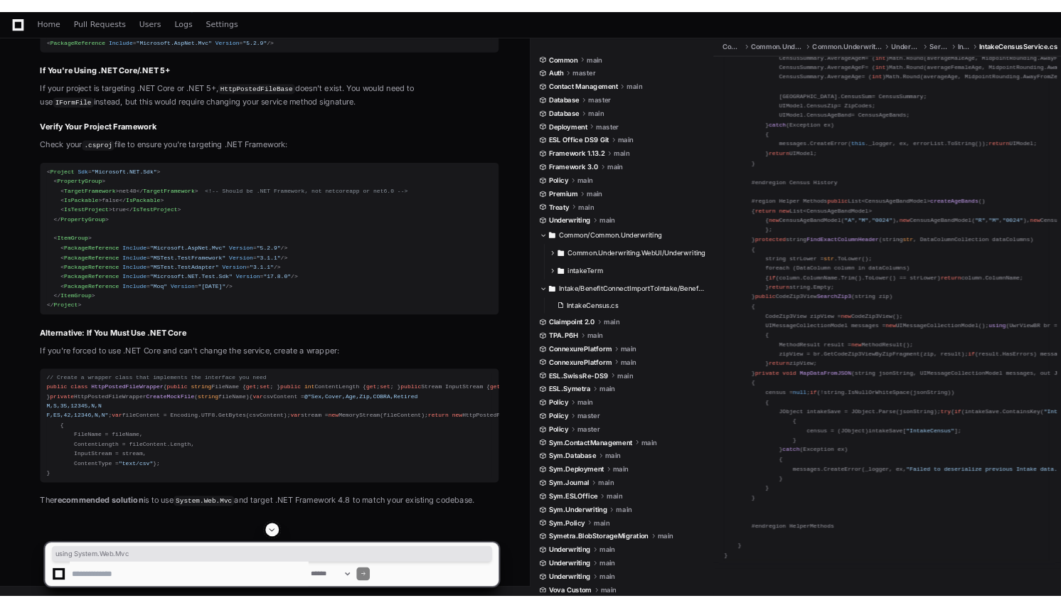
scroll to position [8608, 0]
